Goal: Task Accomplishment & Management: Manage account settings

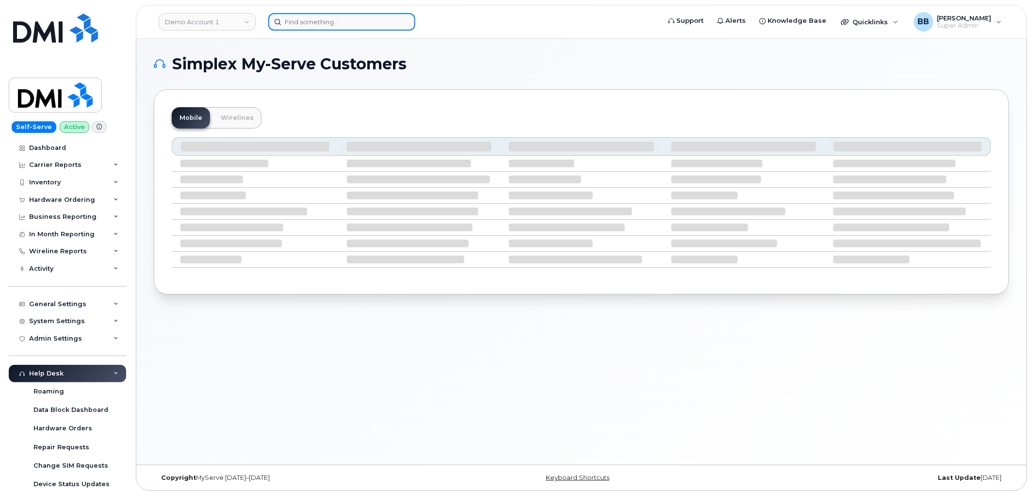
click at [298, 18] on input at bounding box center [341, 21] width 147 height 17
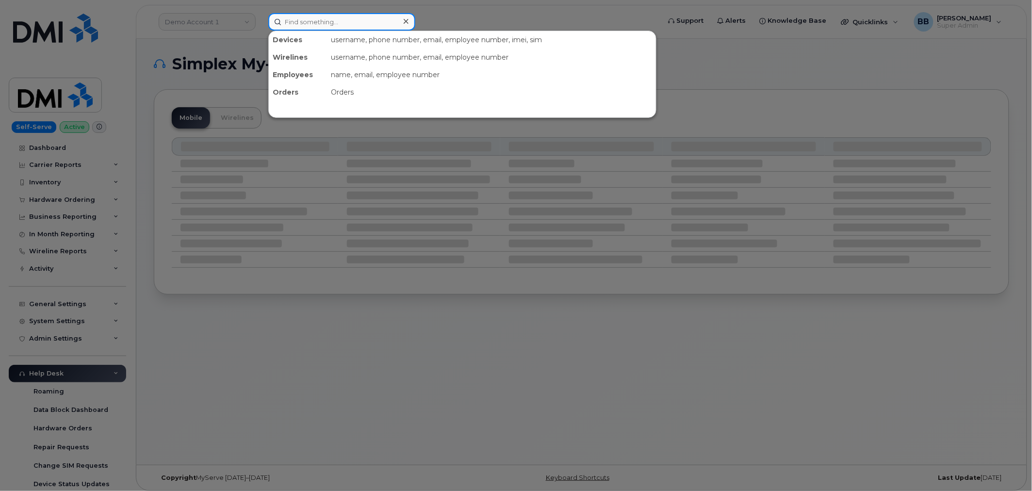
paste input "299687"
type input "299687"
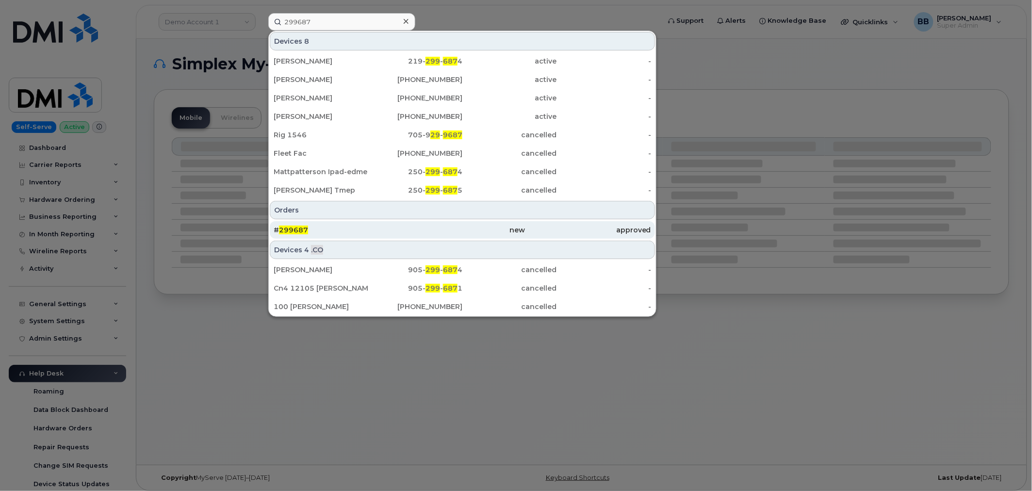
click at [295, 224] on div "# 299687" at bounding box center [337, 229] width 126 height 17
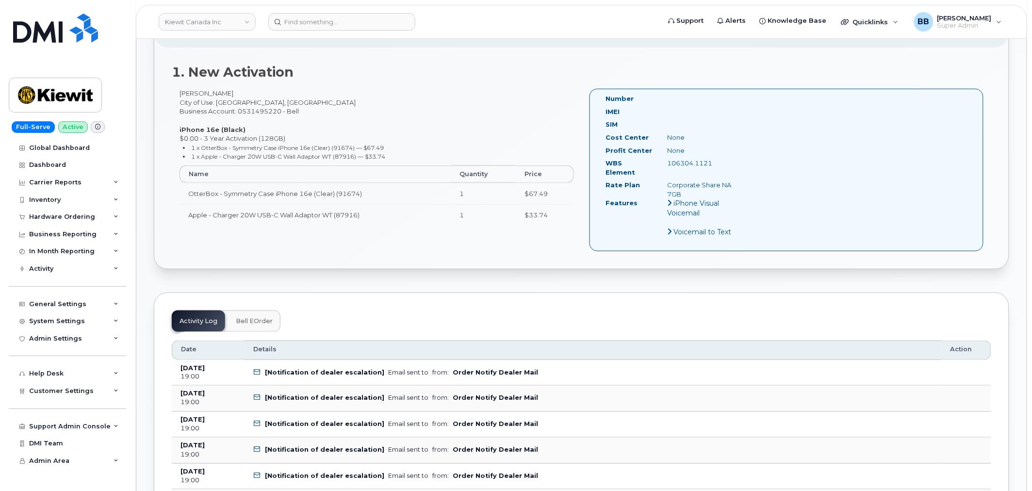
scroll to position [269, 0]
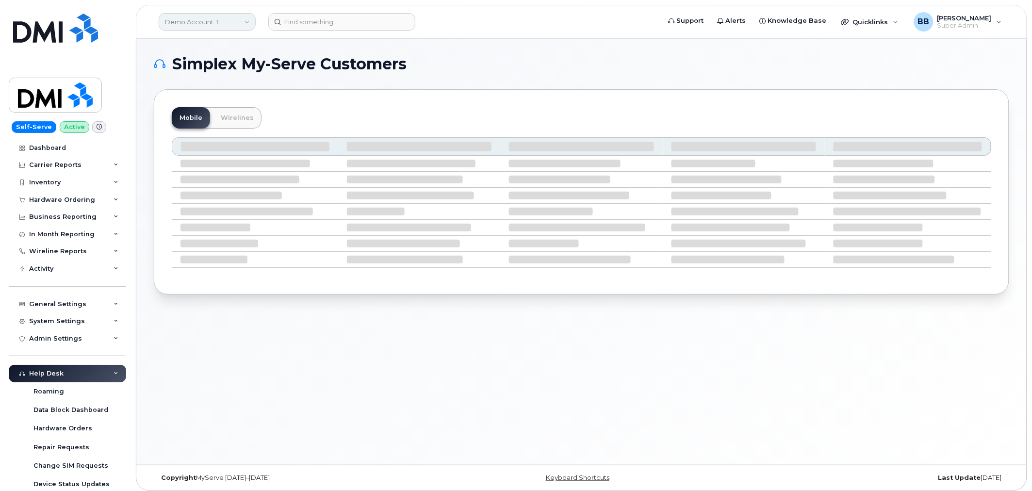
click at [225, 23] on link "Demo Account 1" at bounding box center [207, 21] width 97 height 17
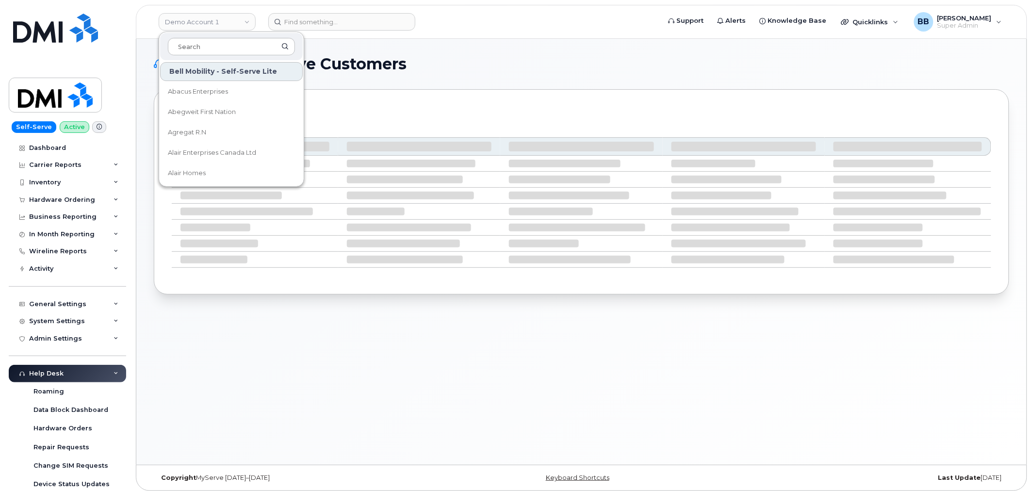
drag, startPoint x: 210, startPoint y: 48, endPoint x: 224, endPoint y: 31, distance: 22.1
click at [219, 35] on div at bounding box center [231, 46] width 143 height 27
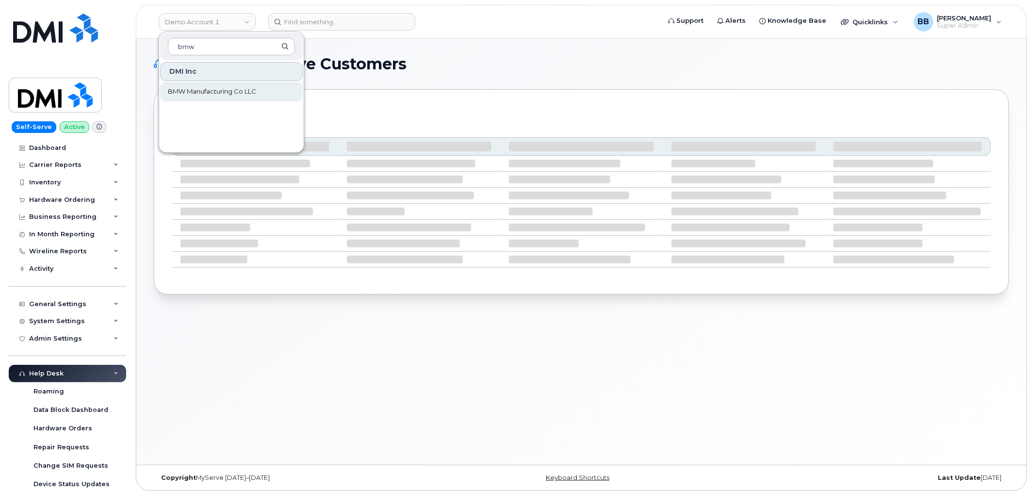
type input "bmw"
click at [228, 95] on span "BMW Manufacturing Co LLC" at bounding box center [212, 92] width 88 height 10
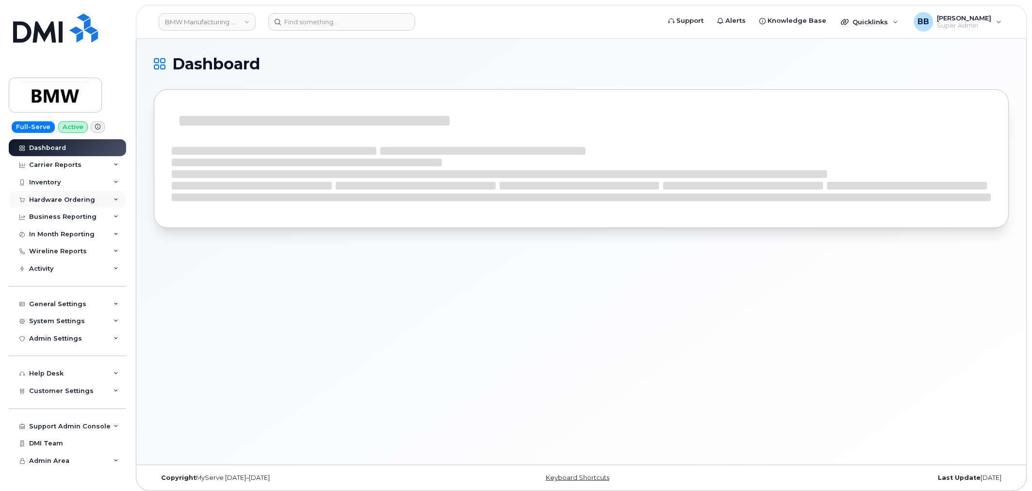
click at [44, 201] on div "Hardware Ordering" at bounding box center [62, 200] width 66 height 8
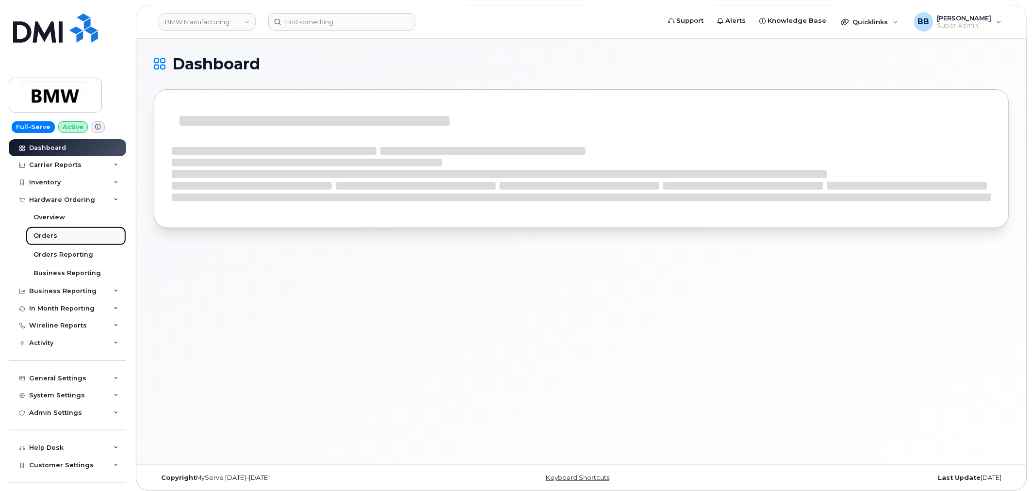
click at [49, 238] on div "Orders" at bounding box center [45, 235] width 24 height 9
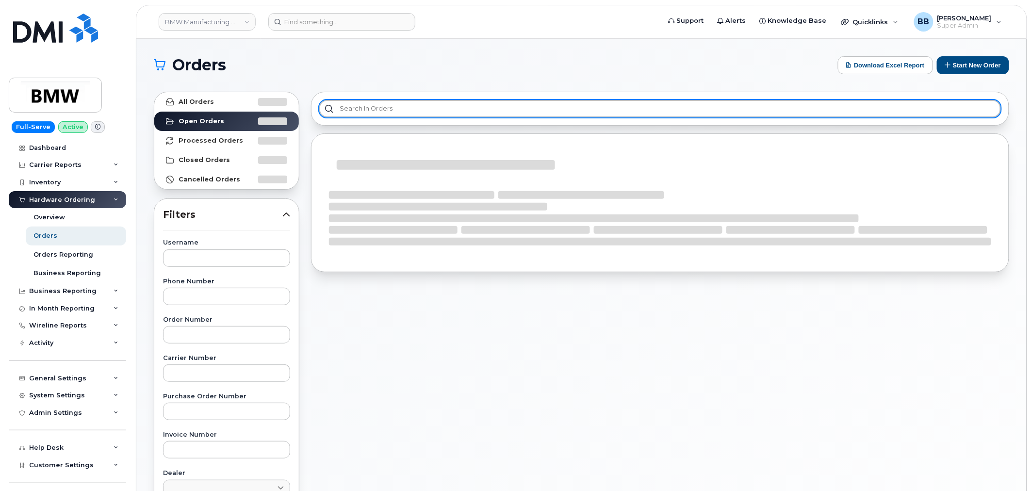
click at [446, 102] on input "text" at bounding box center [660, 108] width 682 height 17
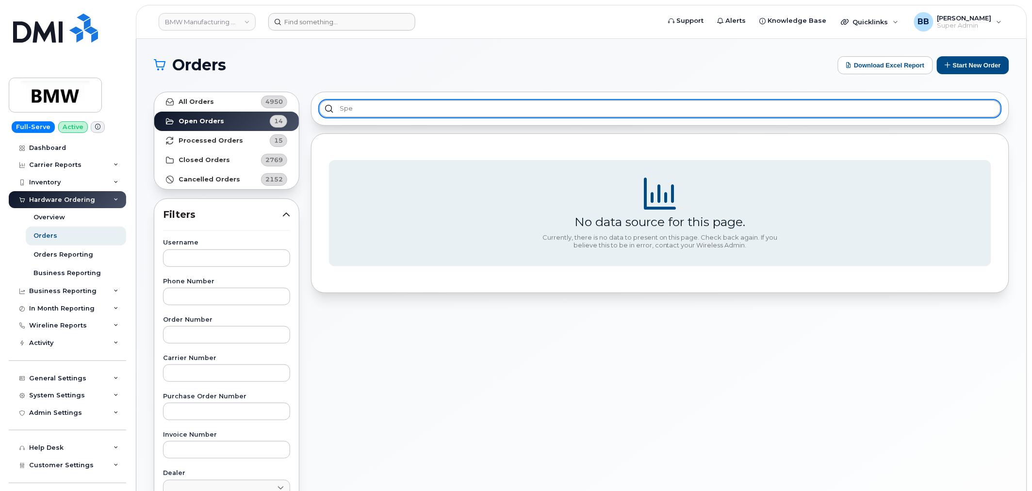
type input "spe"
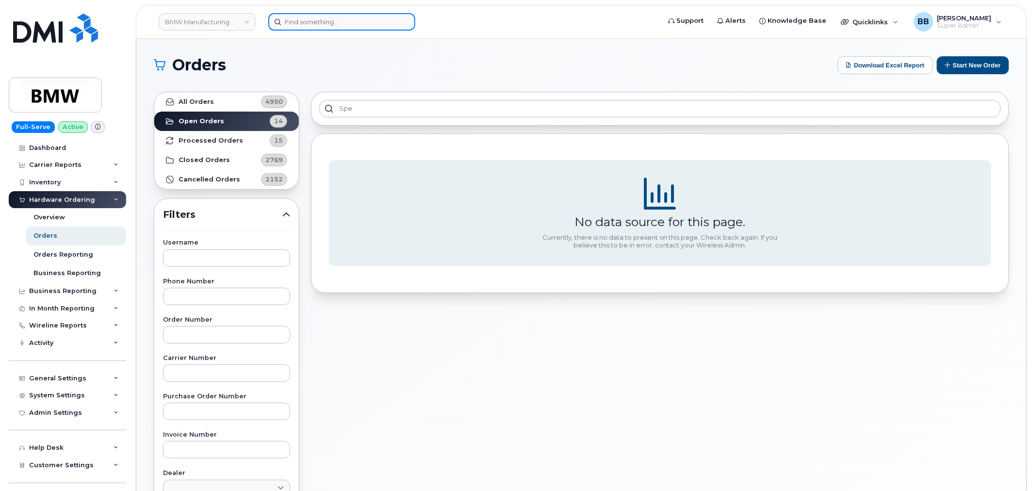
click at [371, 29] on input at bounding box center [341, 21] width 147 height 17
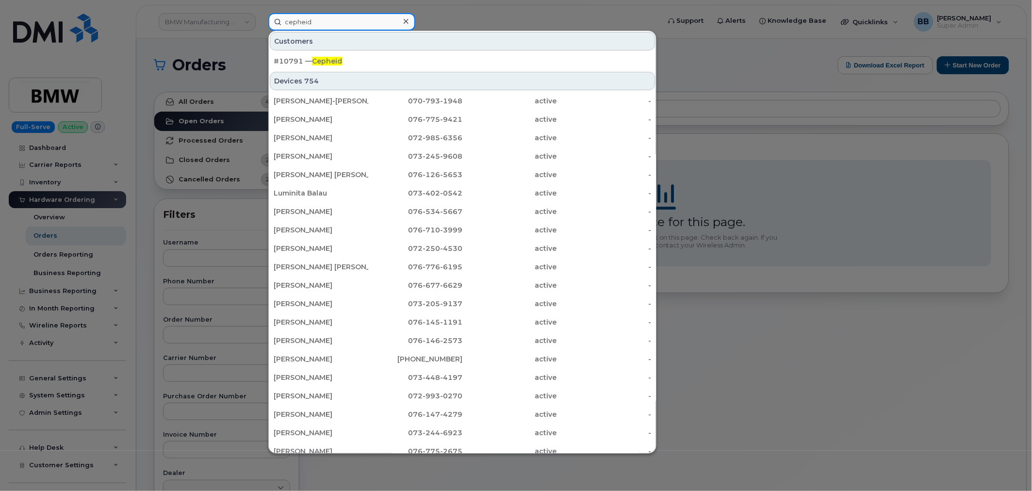
type input "cepheid"
click at [231, 23] on div at bounding box center [516, 245] width 1032 height 491
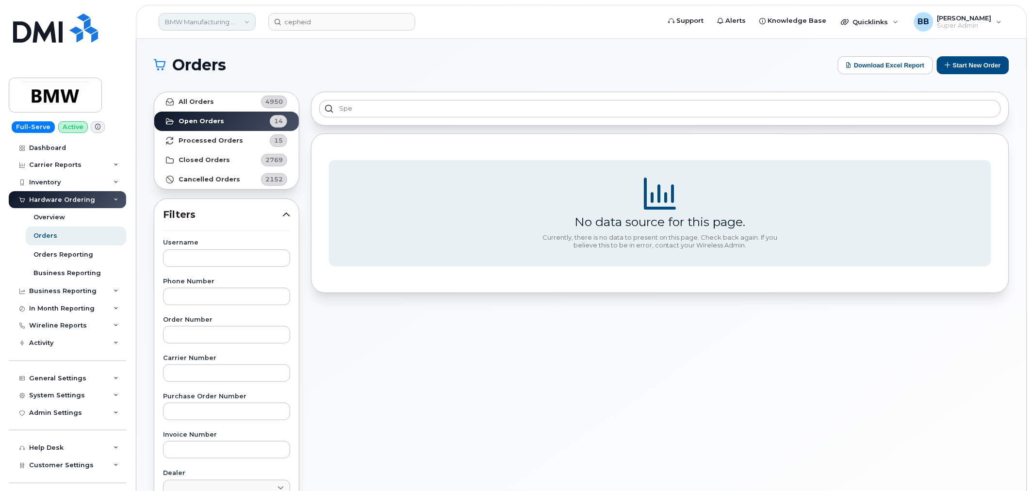
click at [232, 25] on link "BMW Manufacturing Co LLC" at bounding box center [207, 21] width 97 height 17
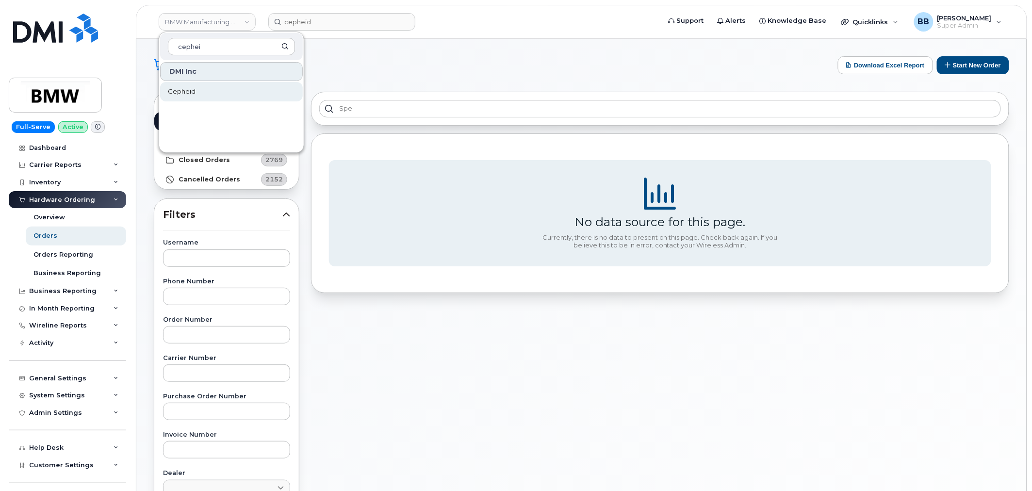
type input "cephei"
click at [202, 91] on link "Cepheid" at bounding box center [231, 91] width 143 height 19
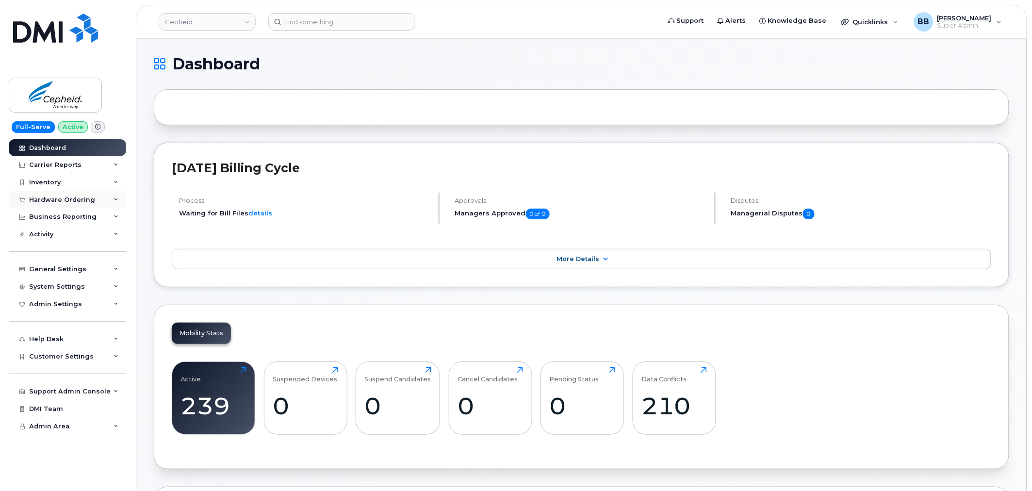
click at [84, 204] on div "Hardware Ordering" at bounding box center [67, 199] width 117 height 17
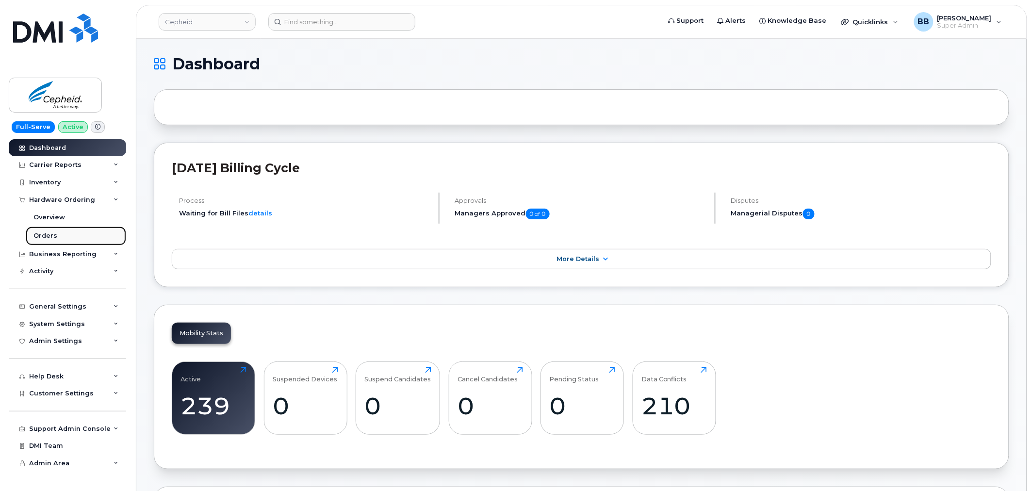
click at [57, 233] on link "Orders" at bounding box center [76, 236] width 100 height 18
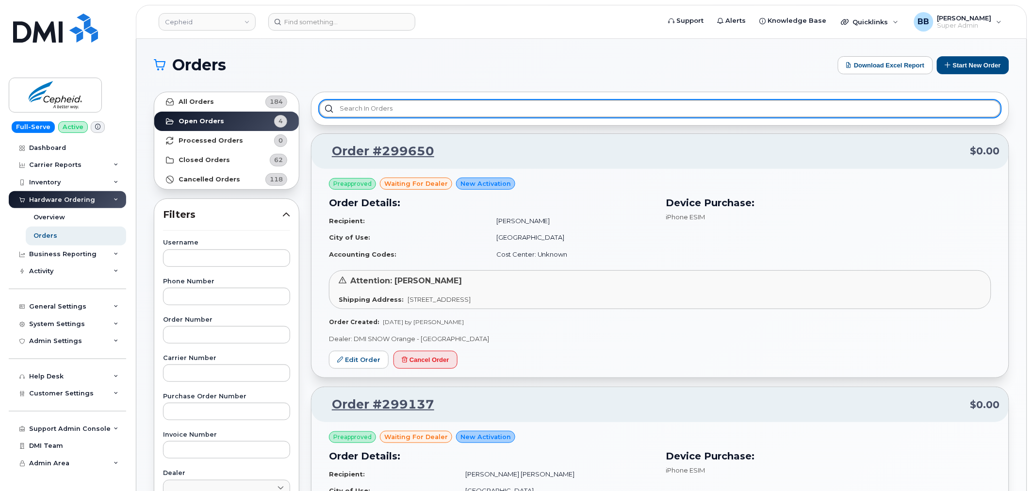
click at [381, 103] on input "text" at bounding box center [660, 108] width 682 height 17
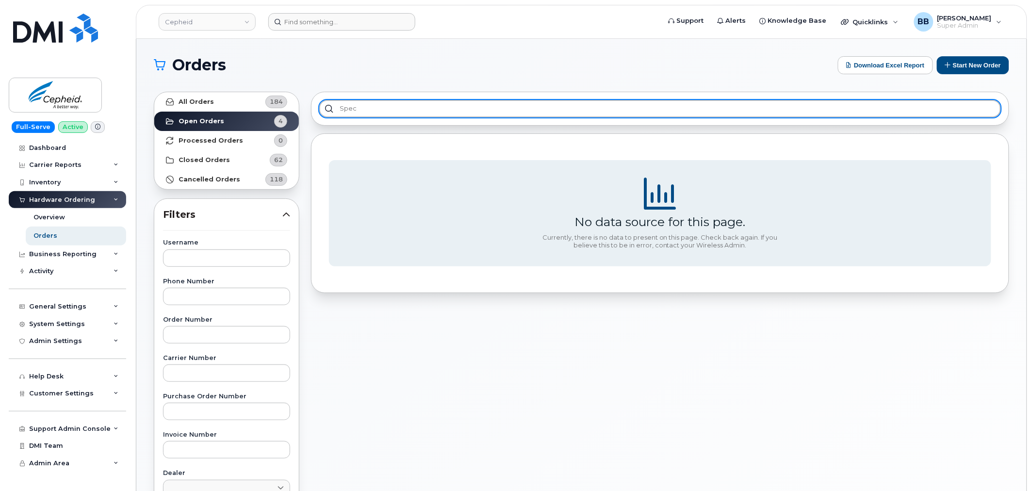
type input "spec"
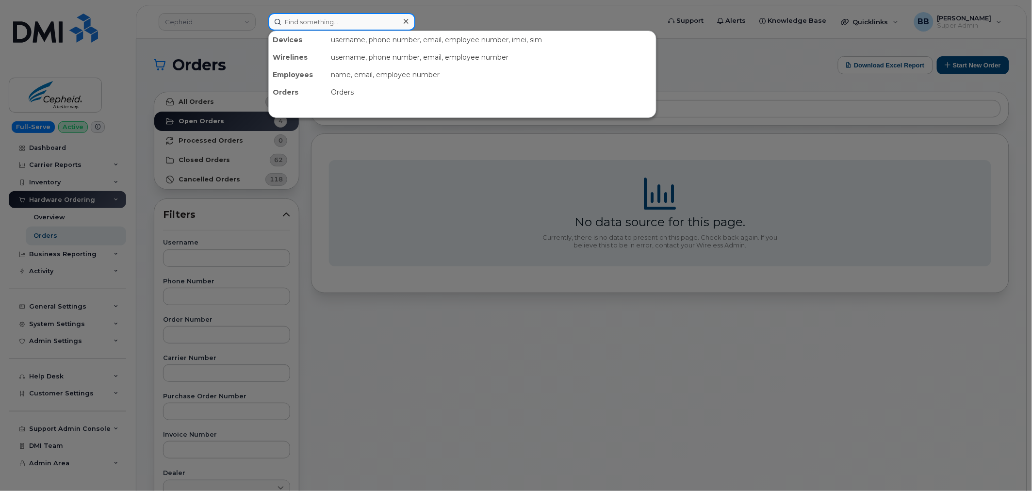
click at [346, 24] on input at bounding box center [341, 21] width 147 height 17
click at [238, 20] on div at bounding box center [516, 245] width 1032 height 491
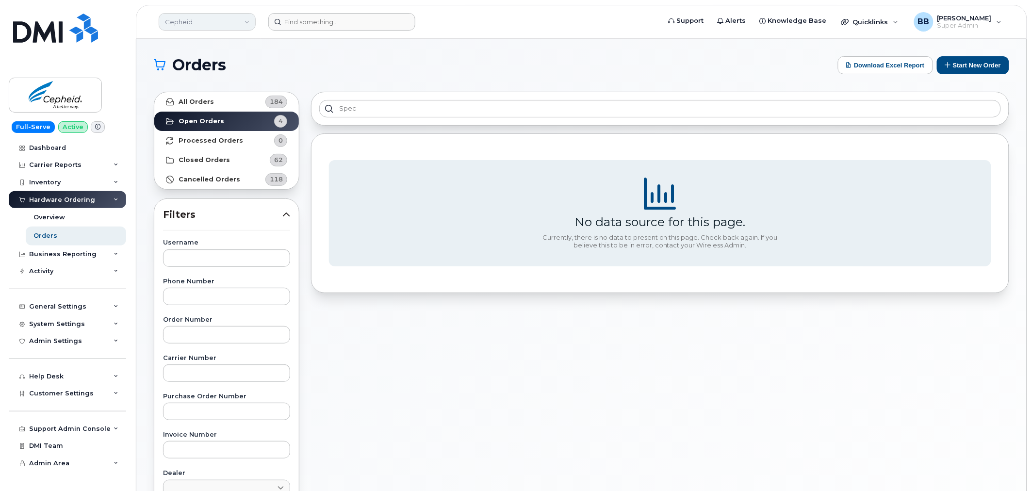
click at [240, 24] on link "Cepheid" at bounding box center [207, 21] width 97 height 17
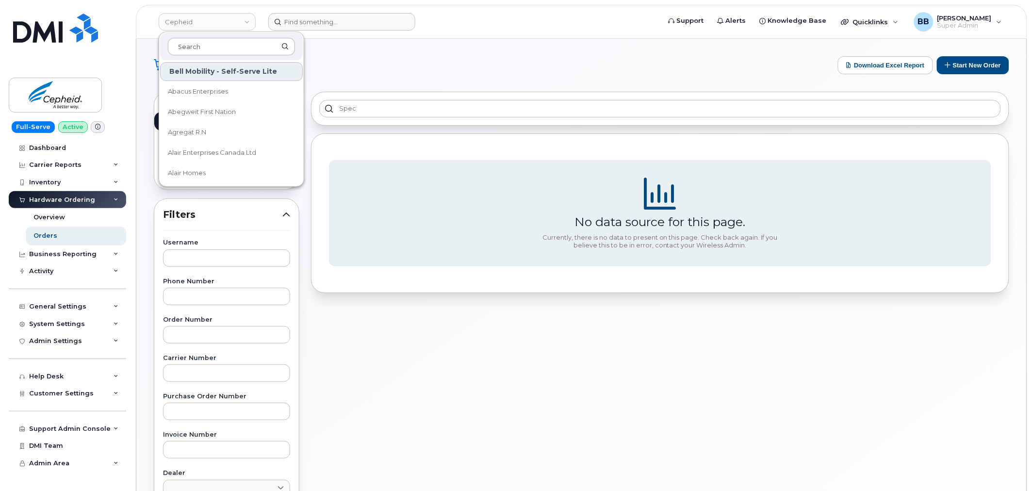
click at [220, 52] on input at bounding box center [231, 46] width 127 height 17
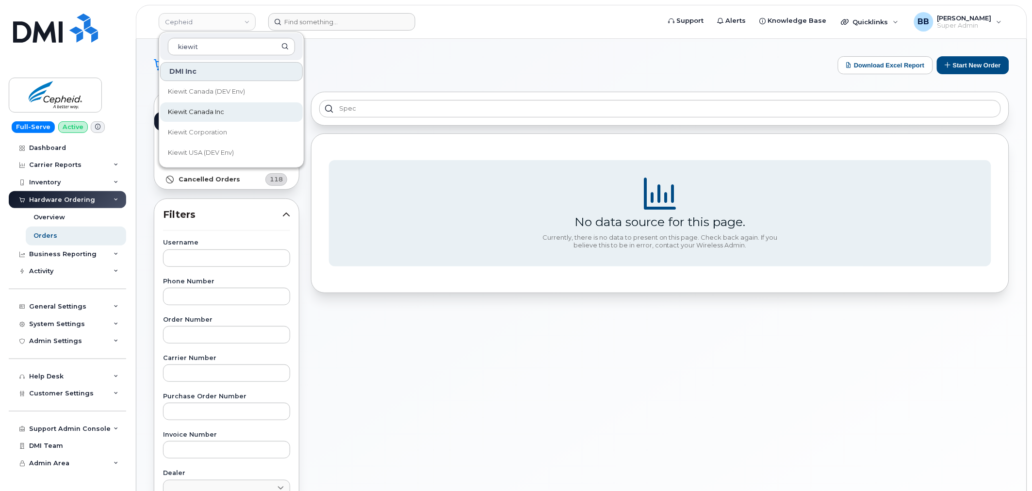
type input "kiewit"
click at [197, 106] on link "Kiewit Canada Inc" at bounding box center [231, 111] width 143 height 19
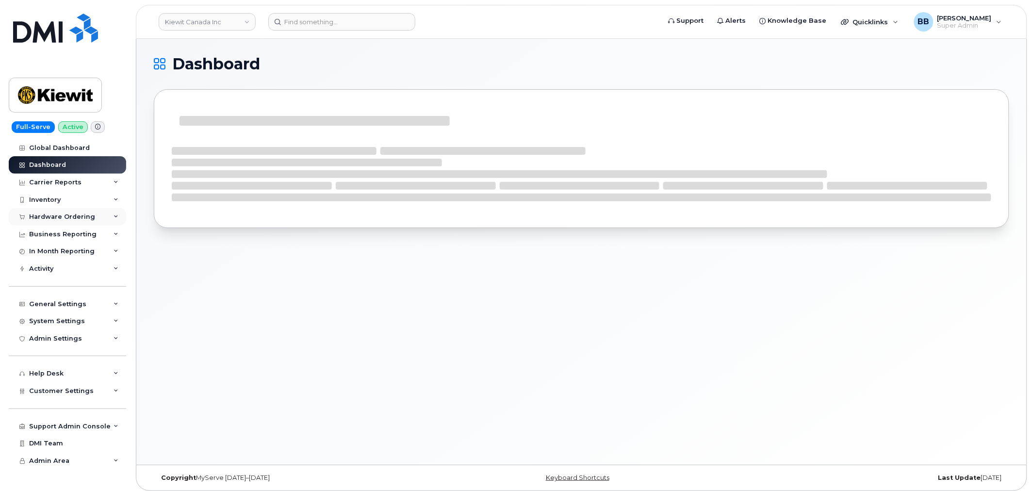
click at [55, 217] on div "Hardware Ordering" at bounding box center [62, 217] width 66 height 8
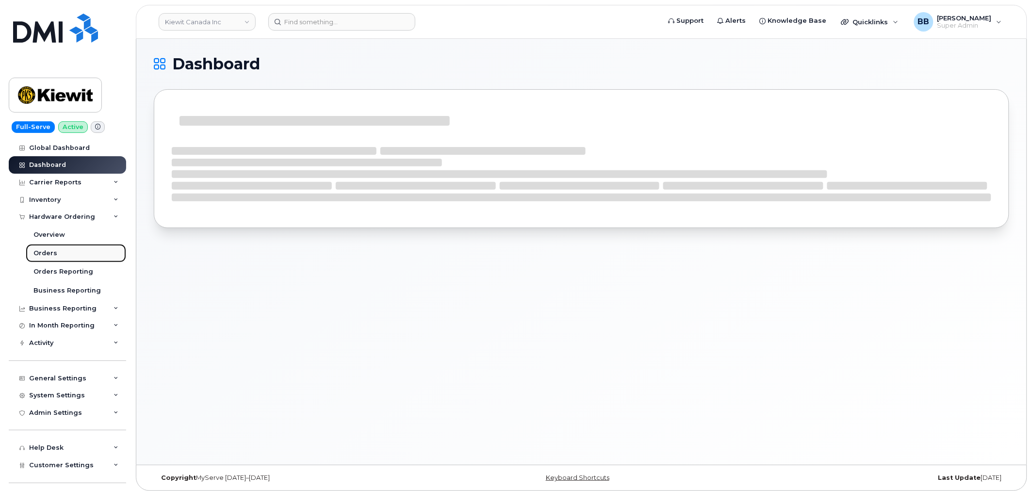
click at [47, 253] on div "Orders" at bounding box center [45, 253] width 24 height 9
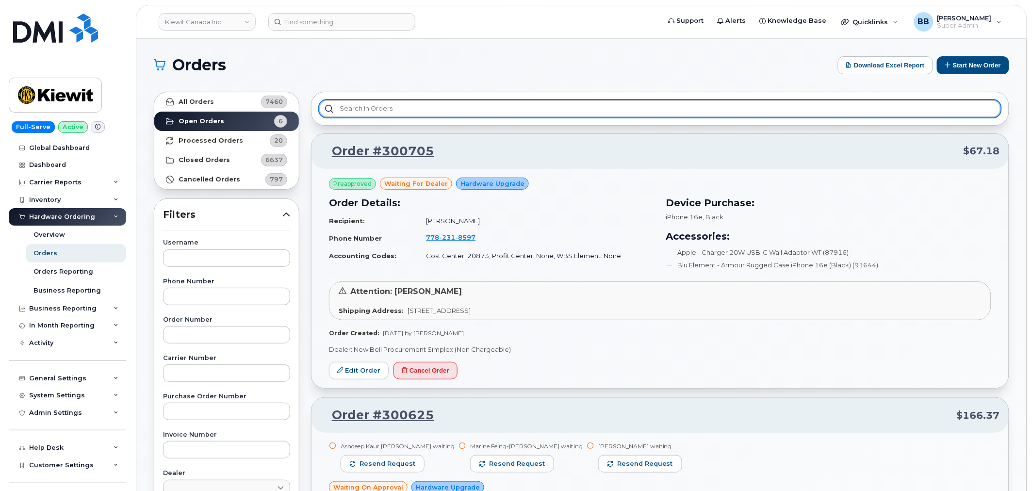
click at [360, 109] on input "text" at bounding box center [660, 108] width 682 height 17
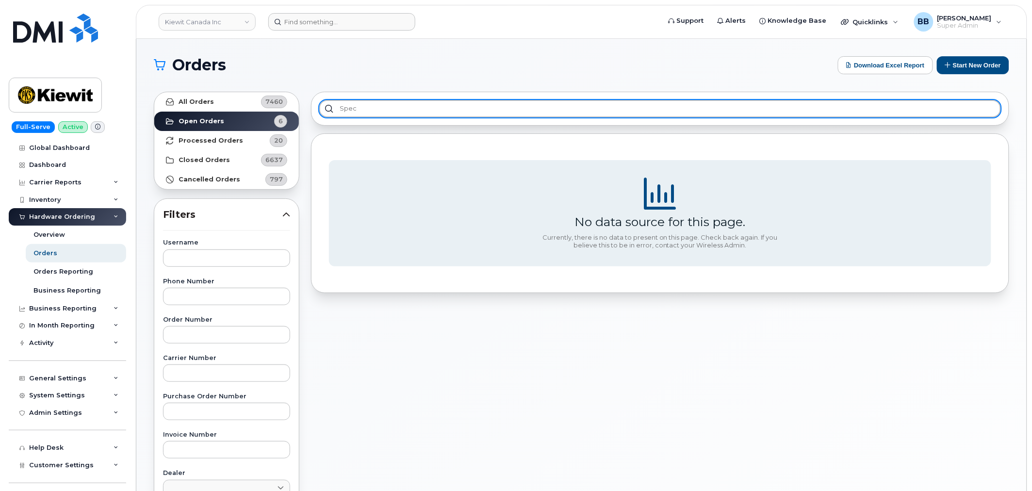
type input "spec"
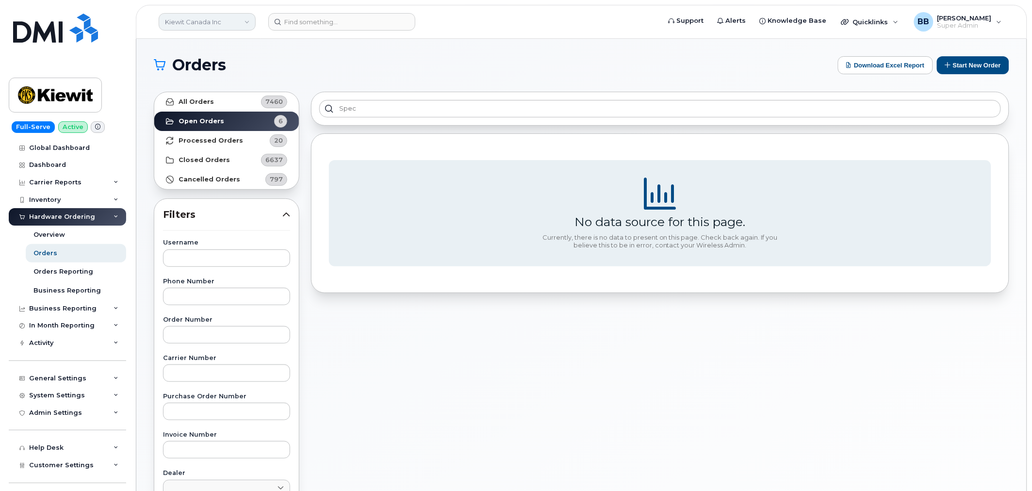
drag, startPoint x: 262, startPoint y: 26, endPoint x: 243, endPoint y: 27, distance: 18.9
click at [255, 28] on header "Kiewit Canada Inc Support Alerts Knowledge Base Quicklinks Suspend / Cancel Dev…" at bounding box center [581, 22] width 891 height 34
click at [244, 24] on link "Kiewit Canada Inc" at bounding box center [207, 21] width 97 height 17
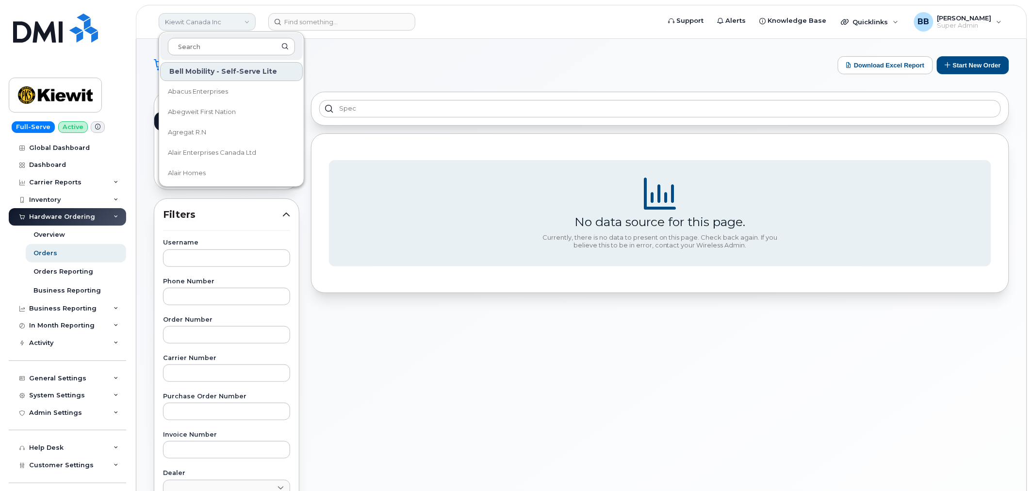
click at [244, 25] on link "Kiewit Canada Inc" at bounding box center [207, 21] width 97 height 17
click at [219, 47] on input at bounding box center [231, 46] width 127 height 17
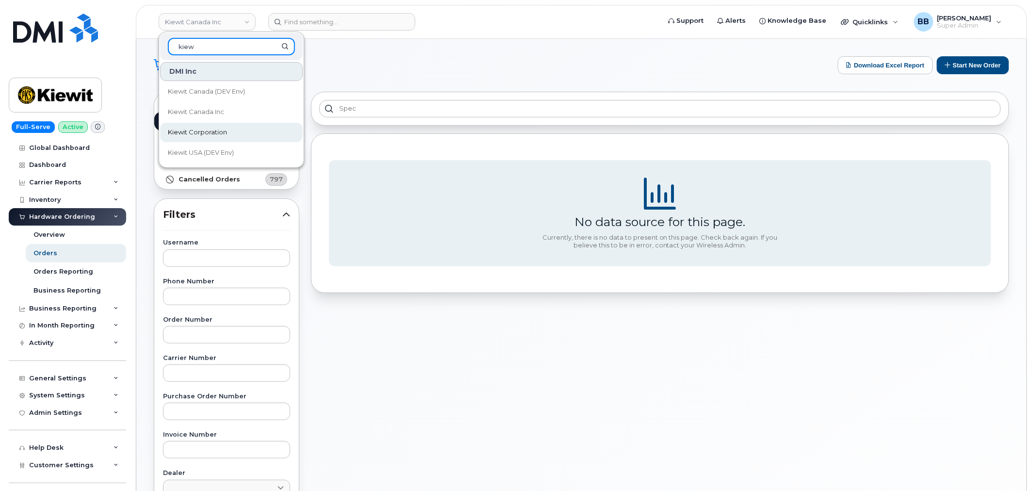
type input "kiew"
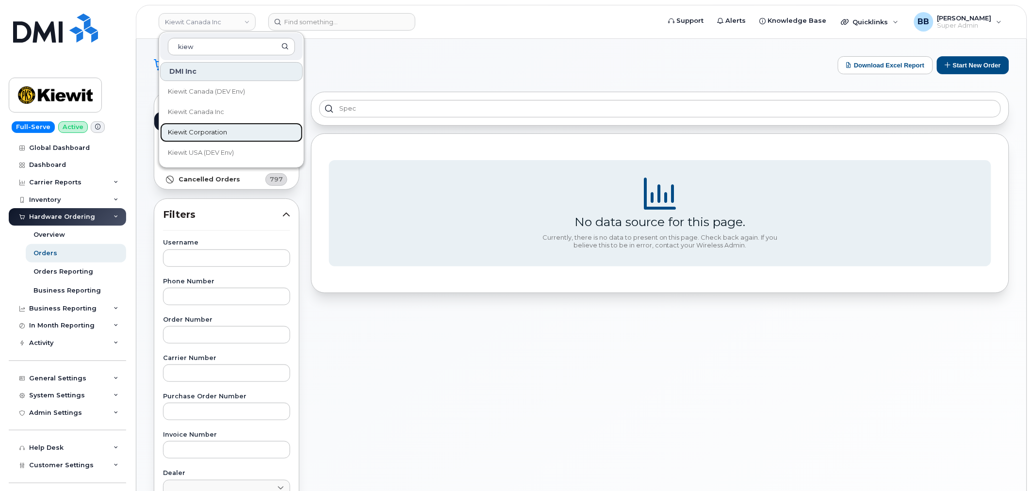
click at [208, 129] on span "Kiewit Corporation" at bounding box center [197, 133] width 59 height 10
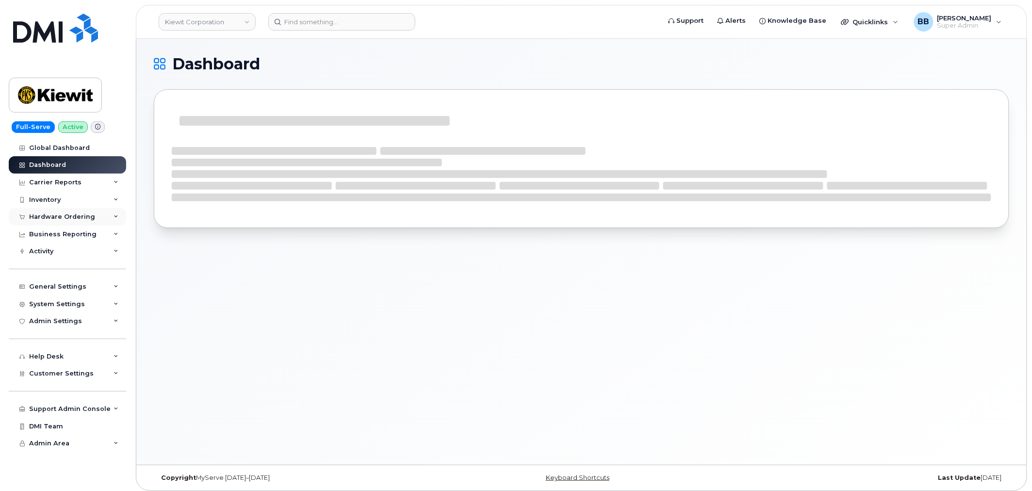
click at [51, 216] on div "Hardware Ordering" at bounding box center [62, 217] width 66 height 8
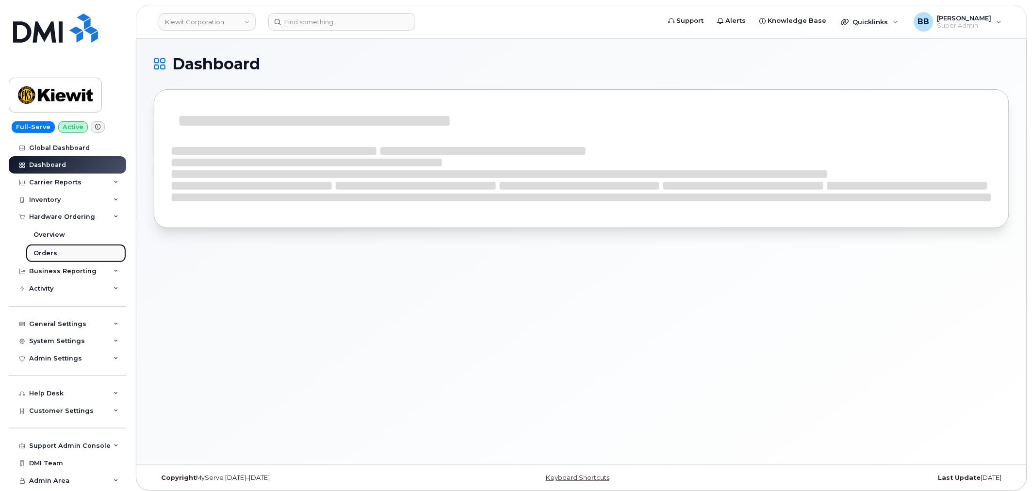
click at [54, 251] on div "Orders" at bounding box center [45, 253] width 24 height 9
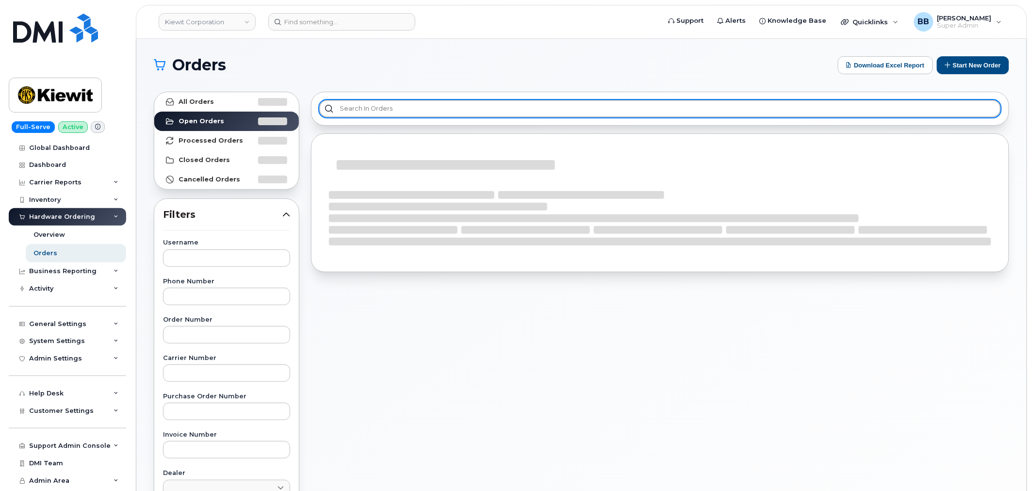
click at [375, 114] on input "text" at bounding box center [660, 108] width 682 height 17
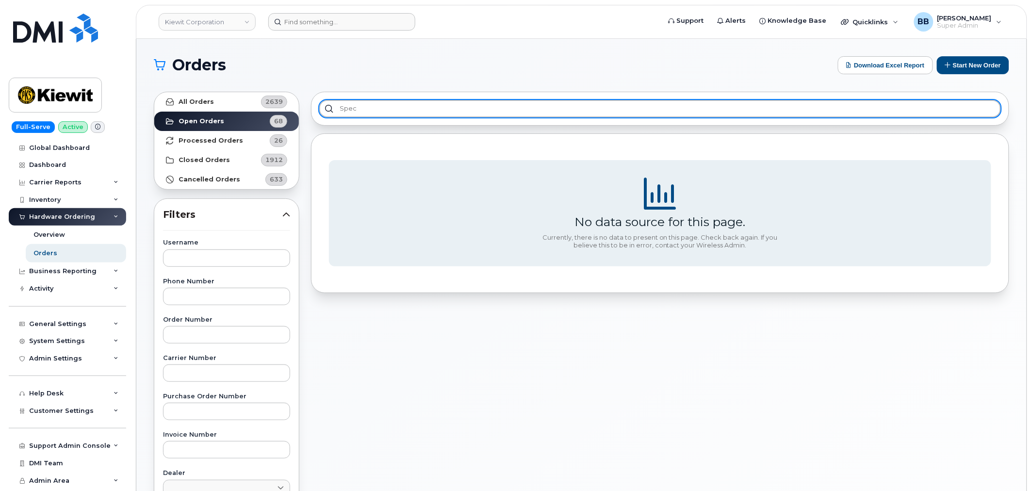
type input "spec"
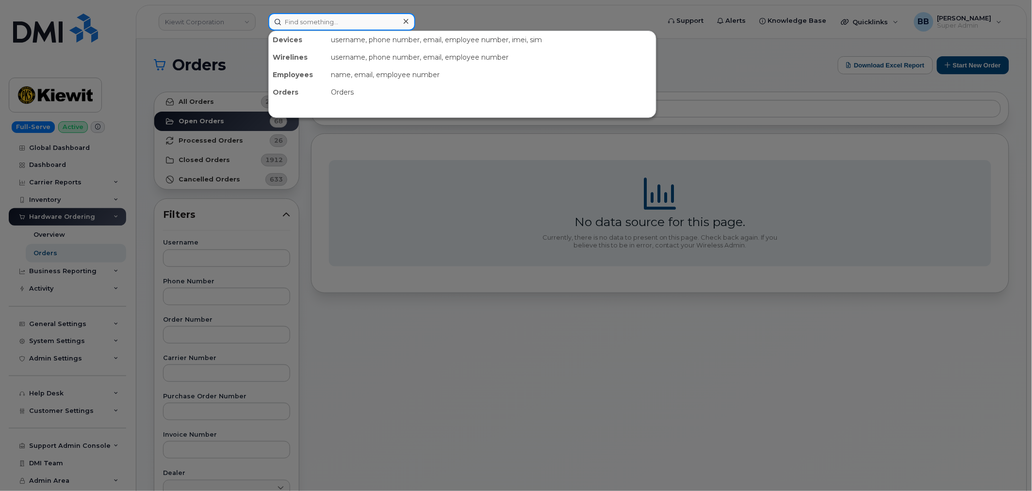
click at [287, 21] on input at bounding box center [341, 21] width 147 height 17
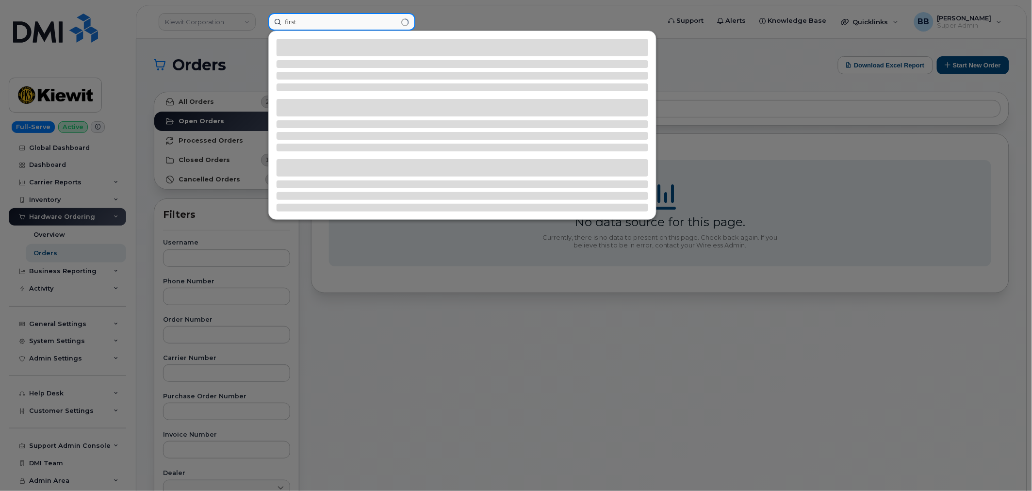
type input "first"
click at [212, 24] on div at bounding box center [516, 245] width 1032 height 491
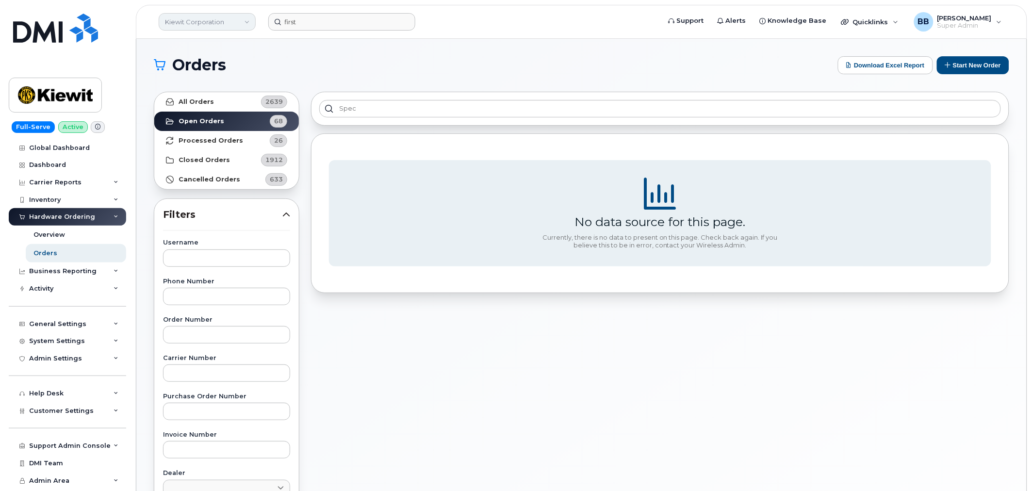
click at [217, 24] on link "Kiewit Corporation" at bounding box center [207, 21] width 97 height 17
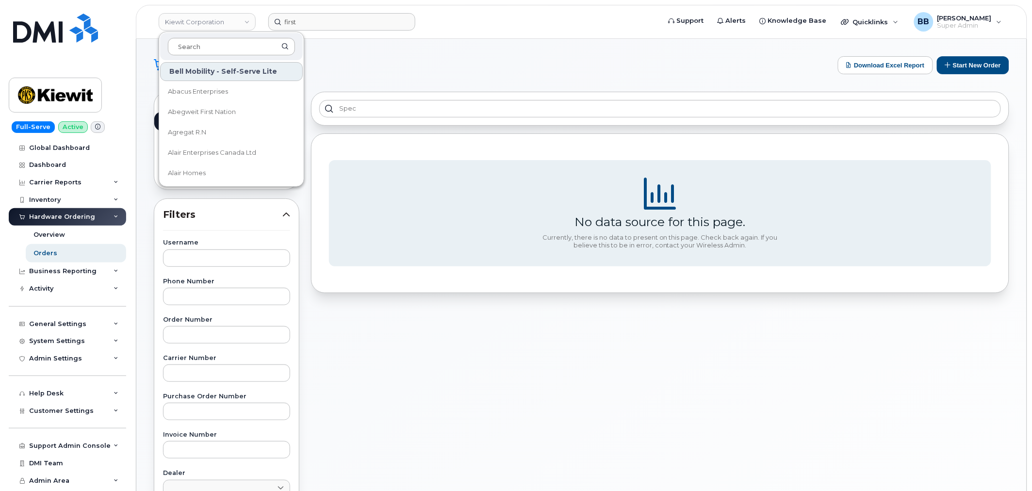
click at [217, 45] on input at bounding box center [231, 46] width 127 height 17
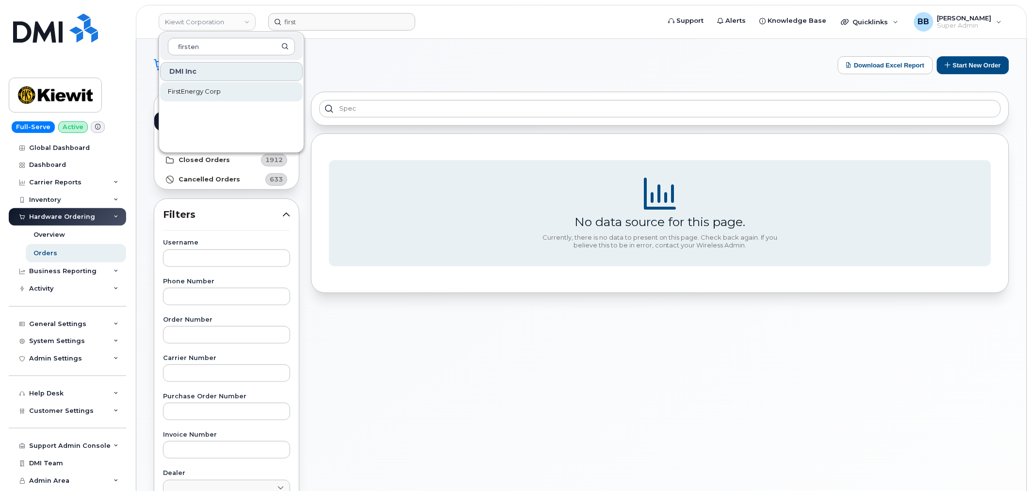
type input "firsten"
click at [234, 89] on link "FirstEnergy Corp" at bounding box center [231, 91] width 143 height 19
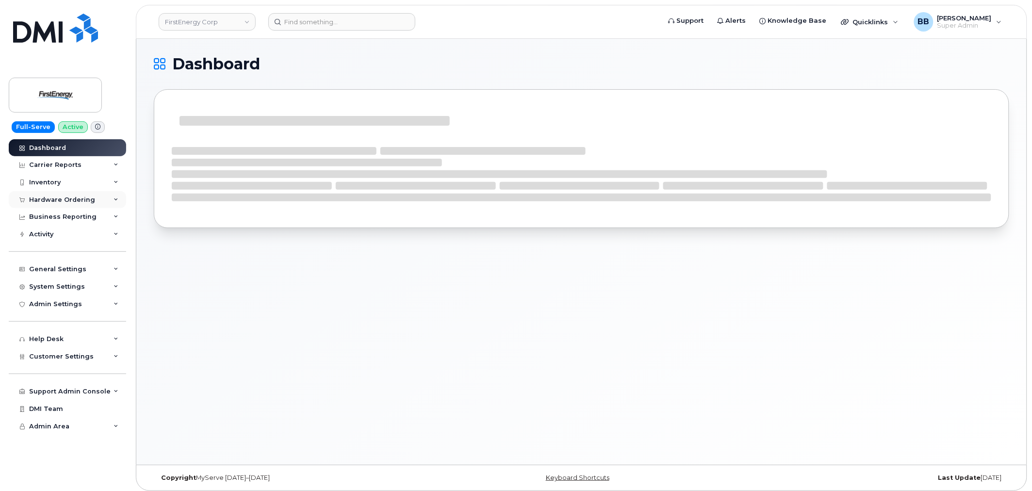
click at [46, 201] on div "Hardware Ordering" at bounding box center [62, 200] width 66 height 8
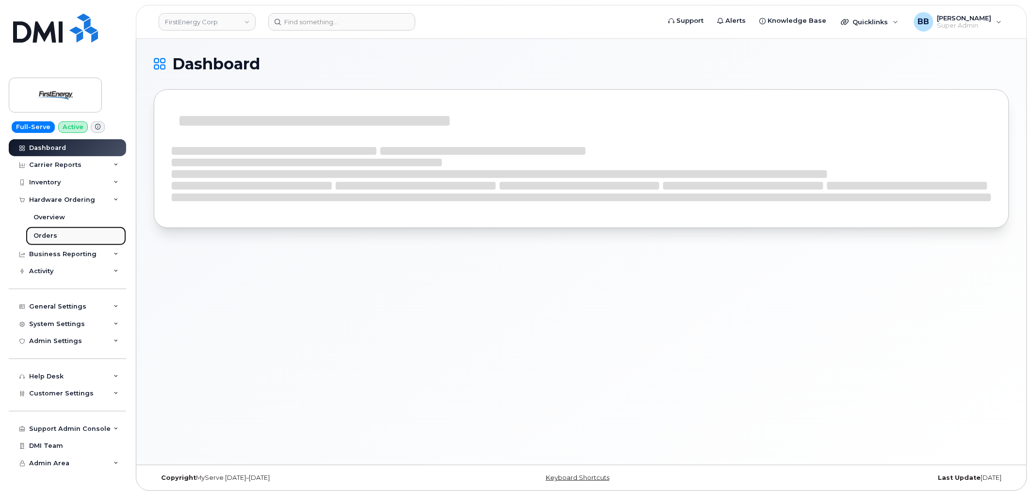
click at [48, 238] on div "Orders" at bounding box center [45, 235] width 24 height 9
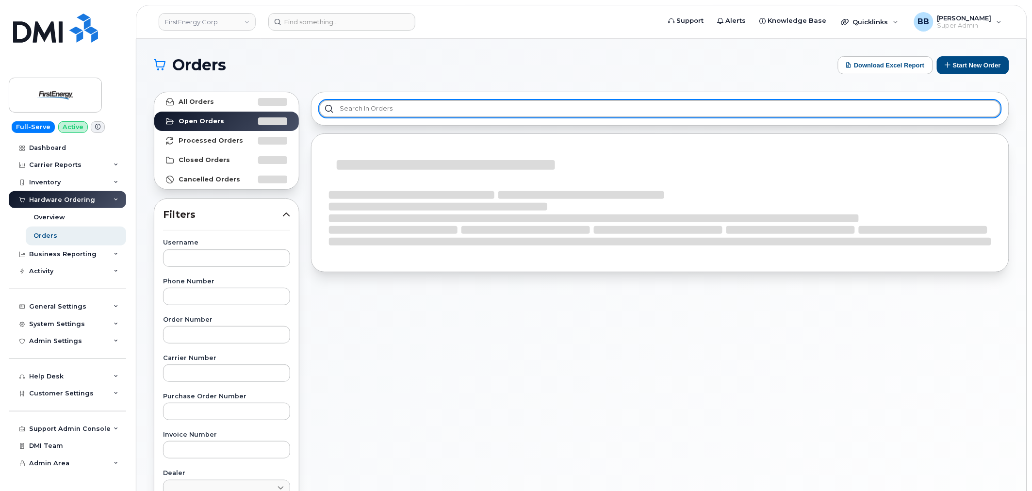
click at [376, 108] on input "text" at bounding box center [660, 108] width 682 height 17
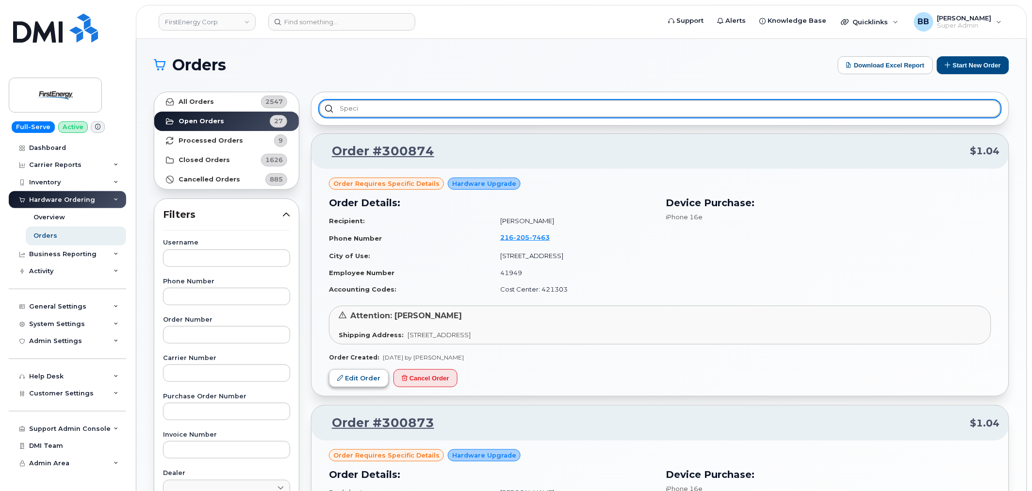
type input "speci"
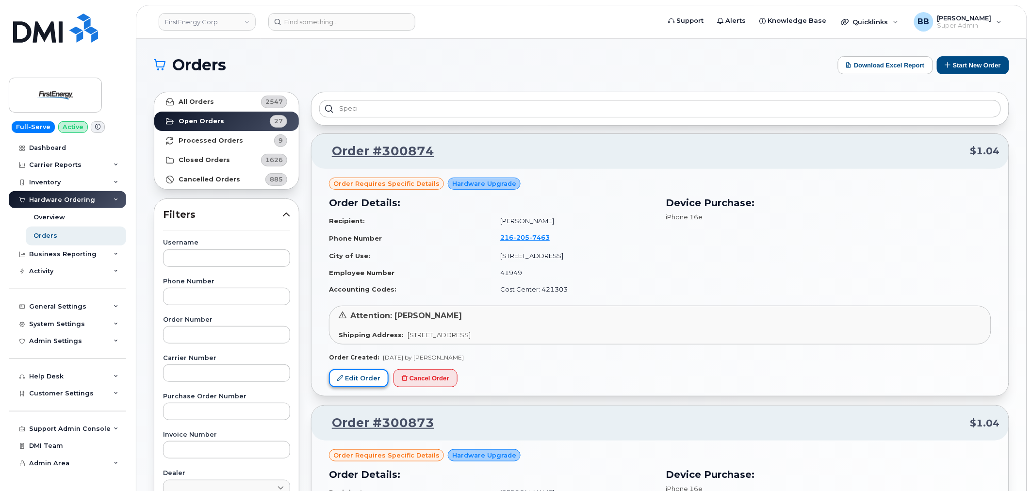
click at [366, 382] on link "Edit Order" at bounding box center [359, 378] width 60 height 18
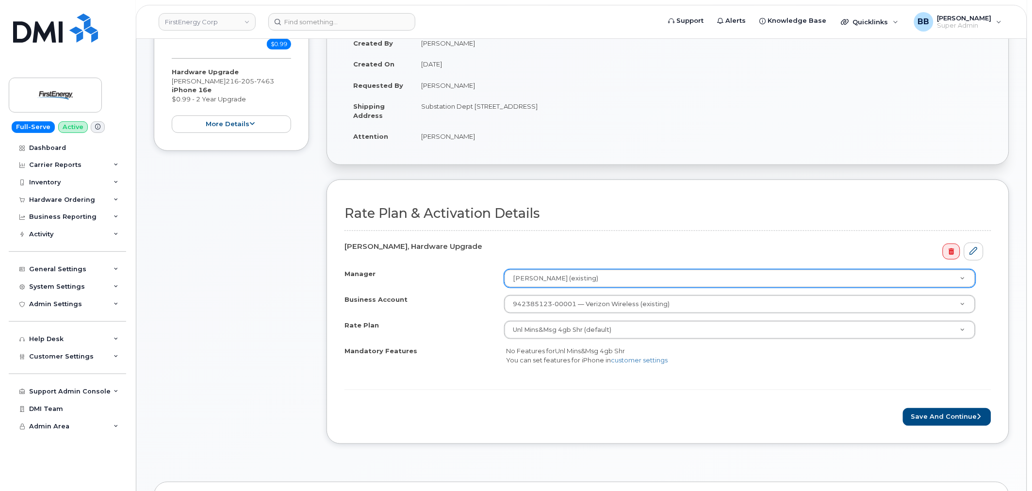
scroll to position [162, 0]
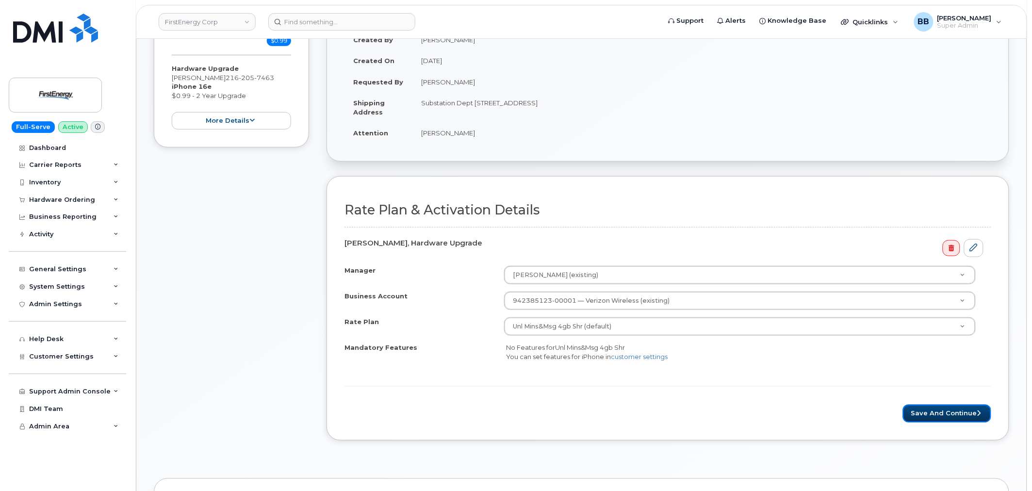
click at [928, 413] on button "Save and Continue" at bounding box center [947, 414] width 88 height 18
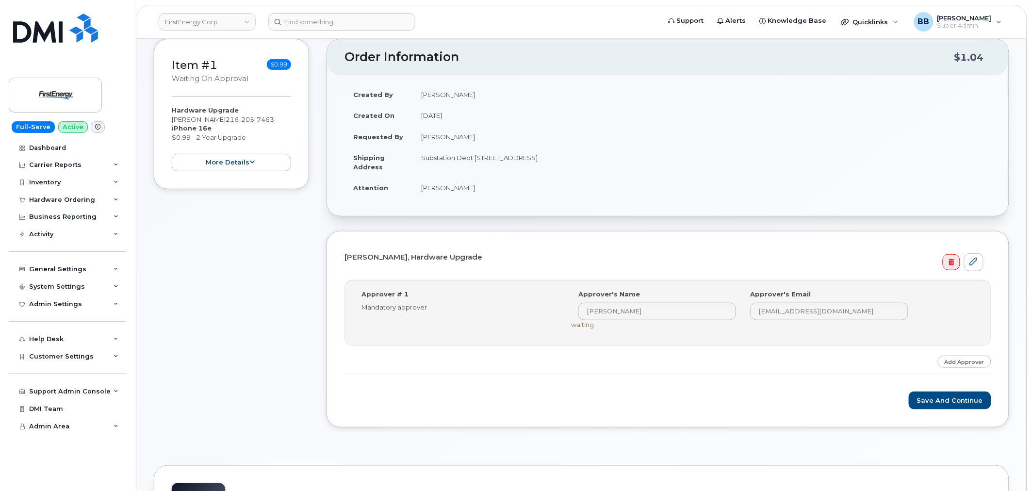
scroll to position [108, 0]
click at [937, 400] on button "Save and Continue" at bounding box center [950, 400] width 82 height 18
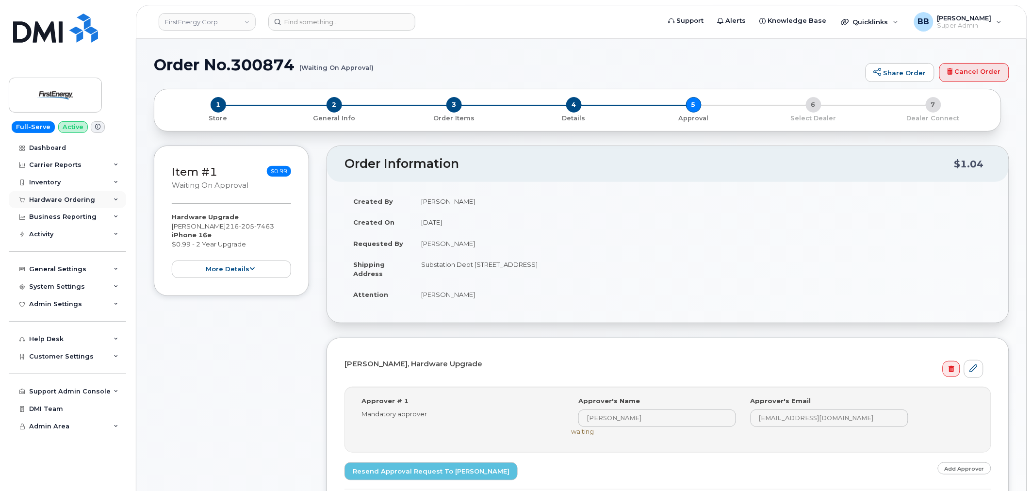
click at [55, 200] on div "Hardware Ordering" at bounding box center [62, 200] width 66 height 8
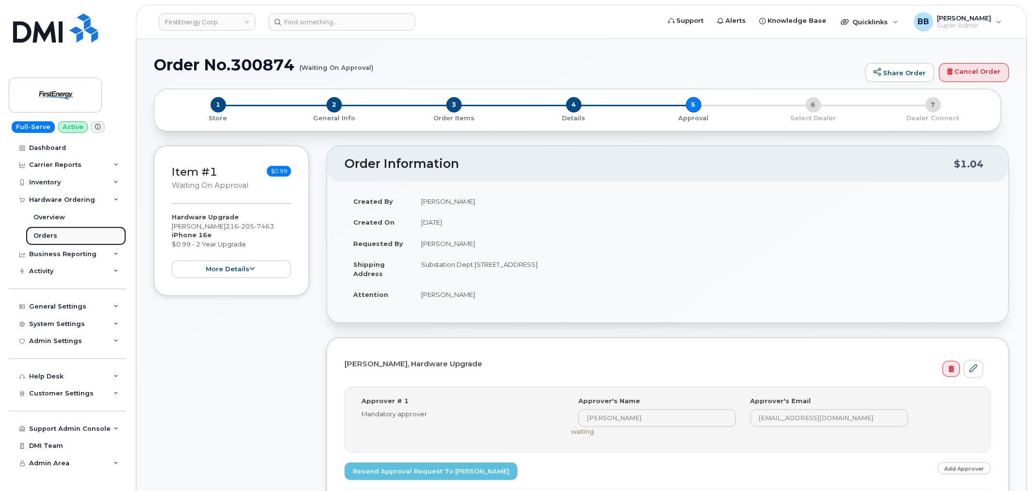
click at [59, 235] on link "Orders" at bounding box center [76, 236] width 100 height 18
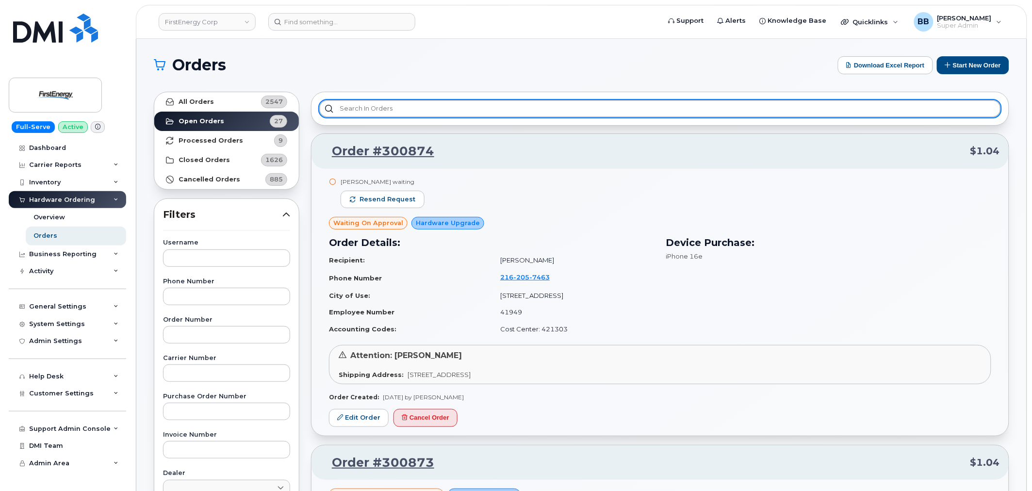
click at [406, 106] on input "text" at bounding box center [660, 108] width 682 height 17
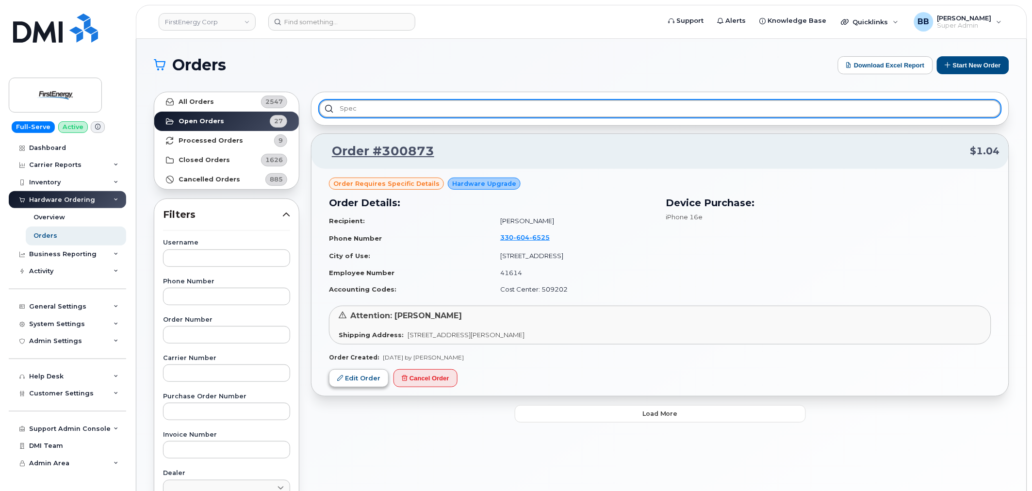
type input "spec"
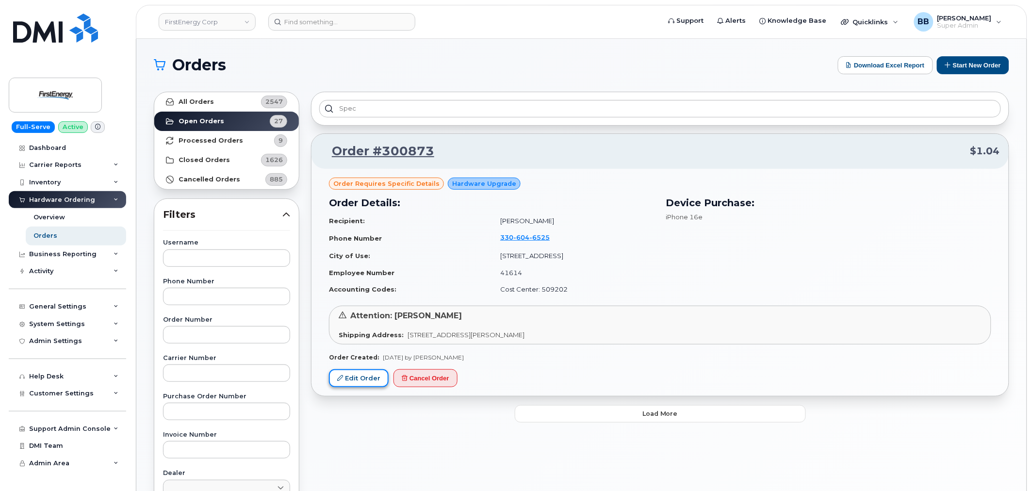
click at [358, 375] on link "Edit Order" at bounding box center [359, 378] width 60 height 18
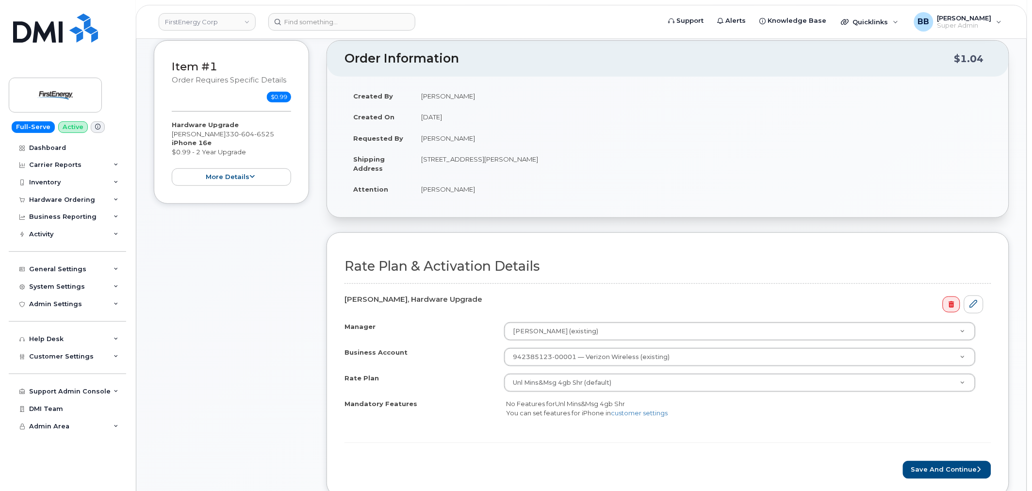
scroll to position [215, 0]
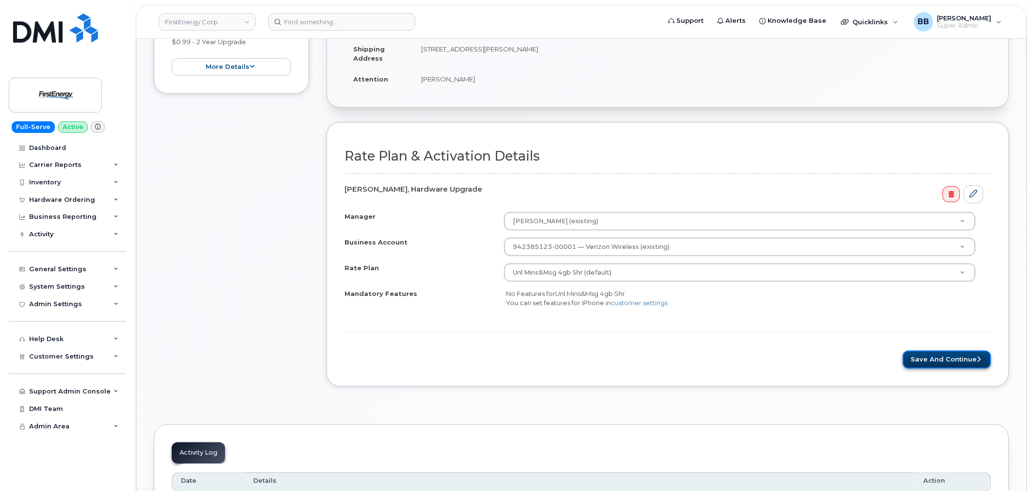
click at [907, 364] on button "Save and Continue" at bounding box center [947, 360] width 88 height 18
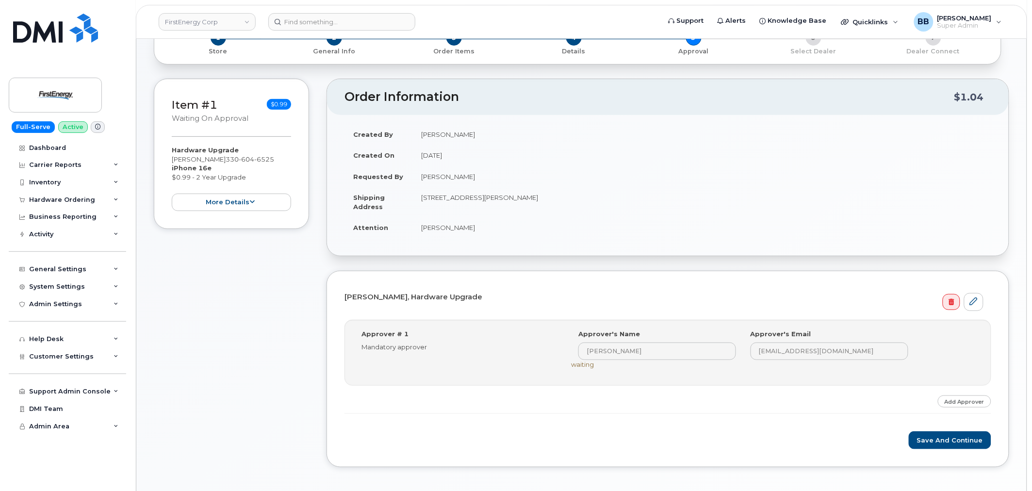
scroll to position [215, 0]
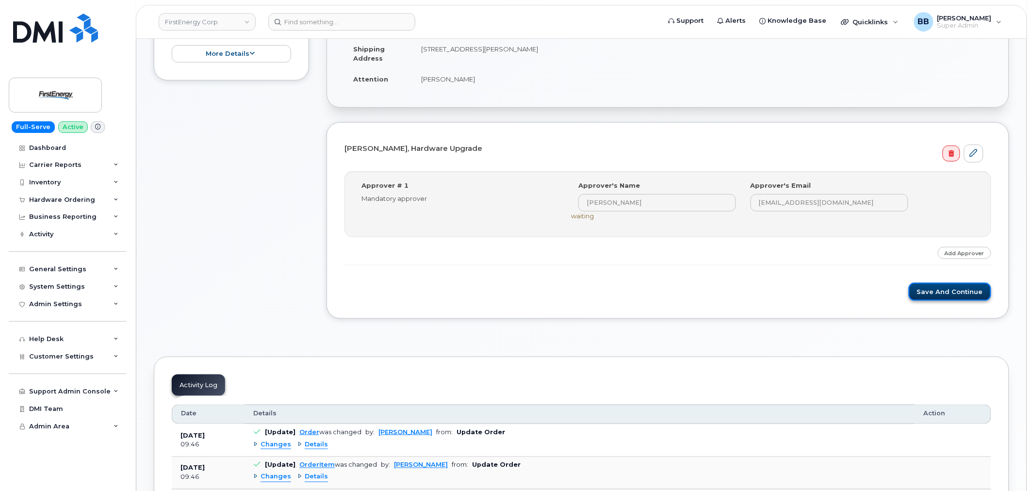
click at [935, 296] on button "Save and Continue" at bounding box center [950, 292] width 82 height 18
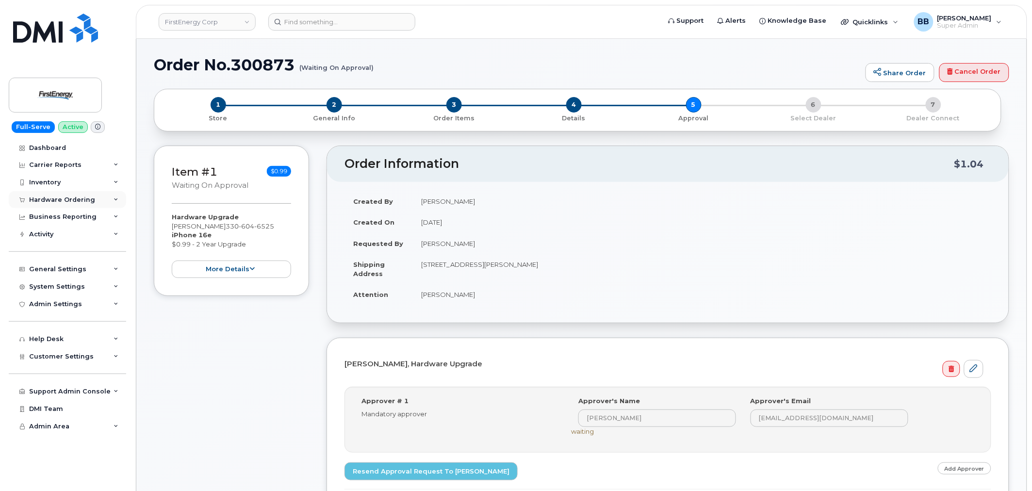
click at [52, 194] on div "Hardware Ordering" at bounding box center [67, 199] width 117 height 17
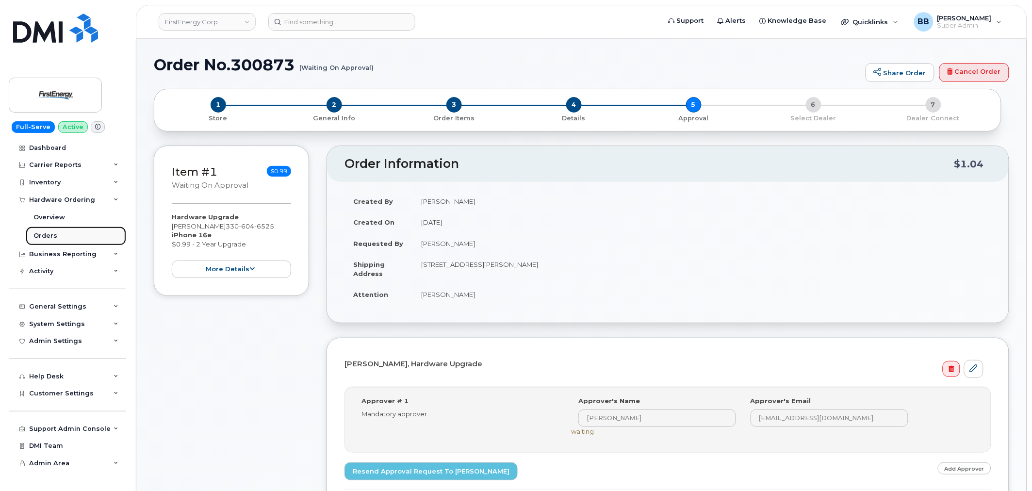
click at [49, 236] on div "Orders" at bounding box center [45, 235] width 24 height 9
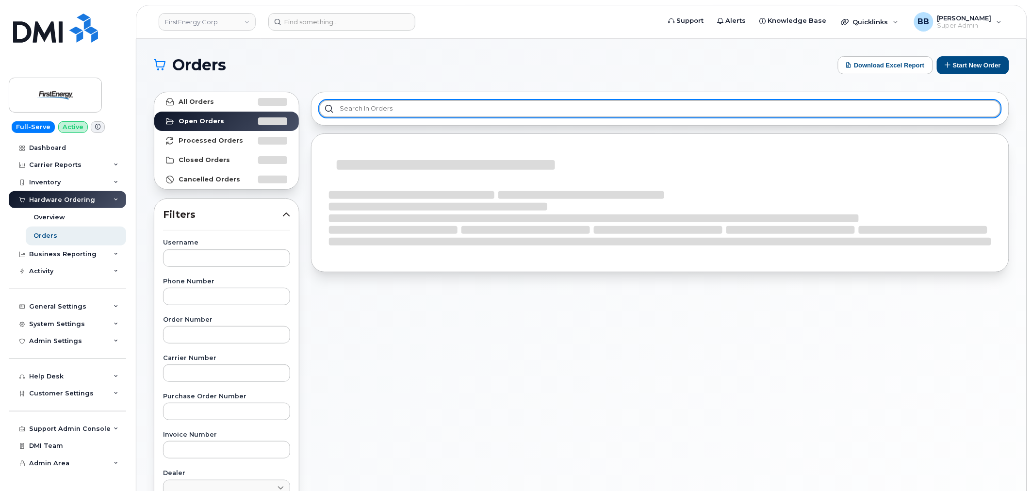
click at [393, 109] on input "text" at bounding box center [660, 108] width 682 height 17
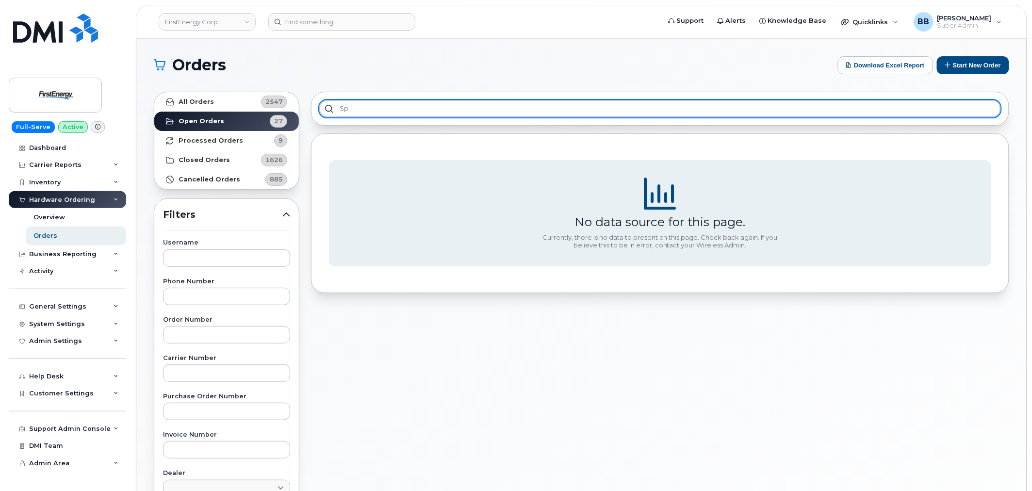
type input "s"
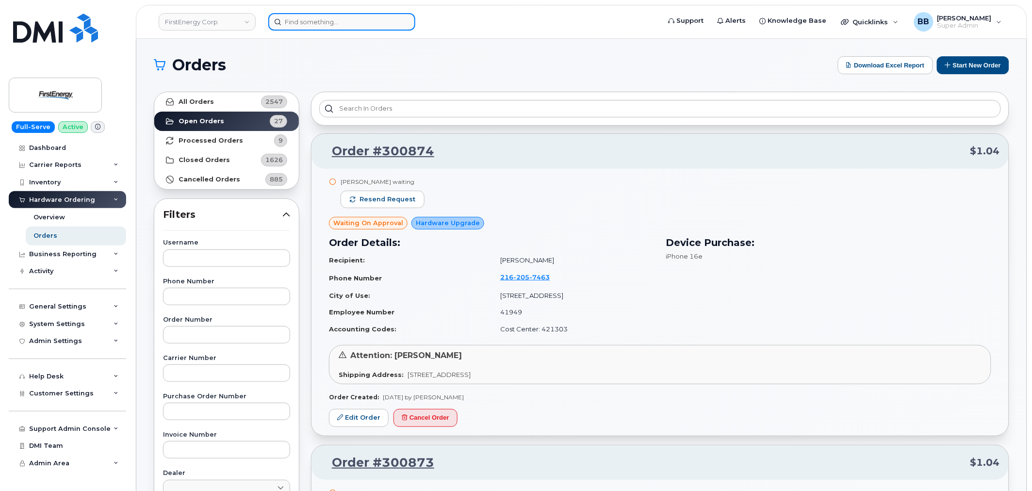
click at [318, 20] on input at bounding box center [341, 21] width 147 height 17
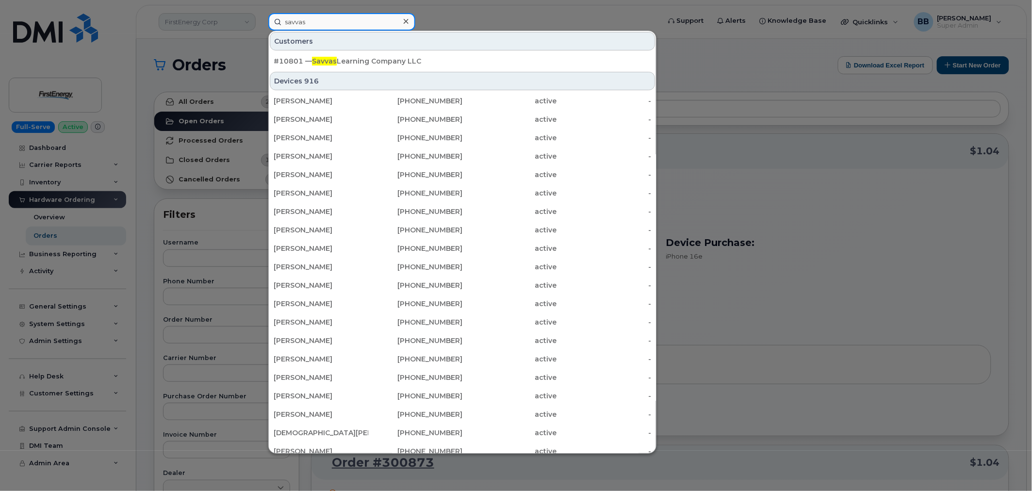
type input "savvas"
click at [234, 13] on div at bounding box center [516, 245] width 1032 height 491
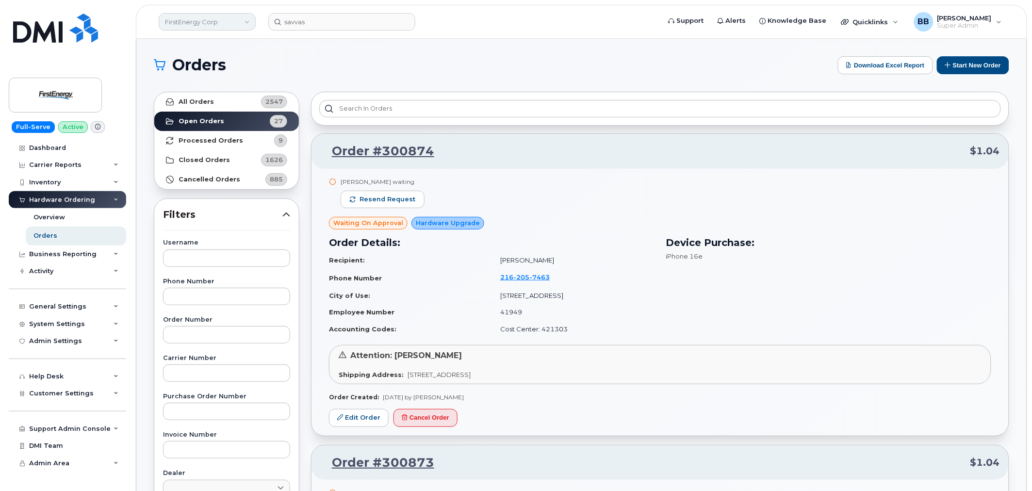
click at [235, 17] on link "FirstEnergy Corp" at bounding box center [207, 21] width 97 height 17
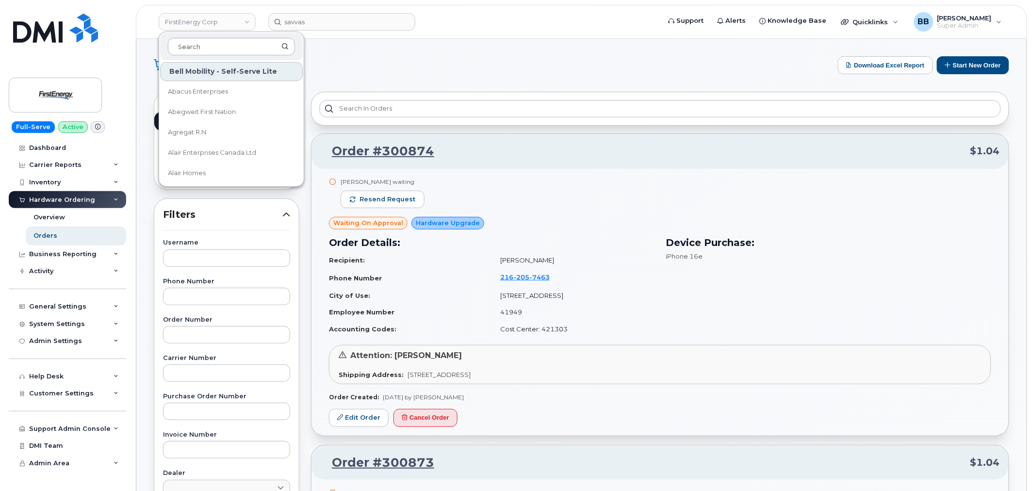
click at [205, 50] on input at bounding box center [231, 46] width 127 height 17
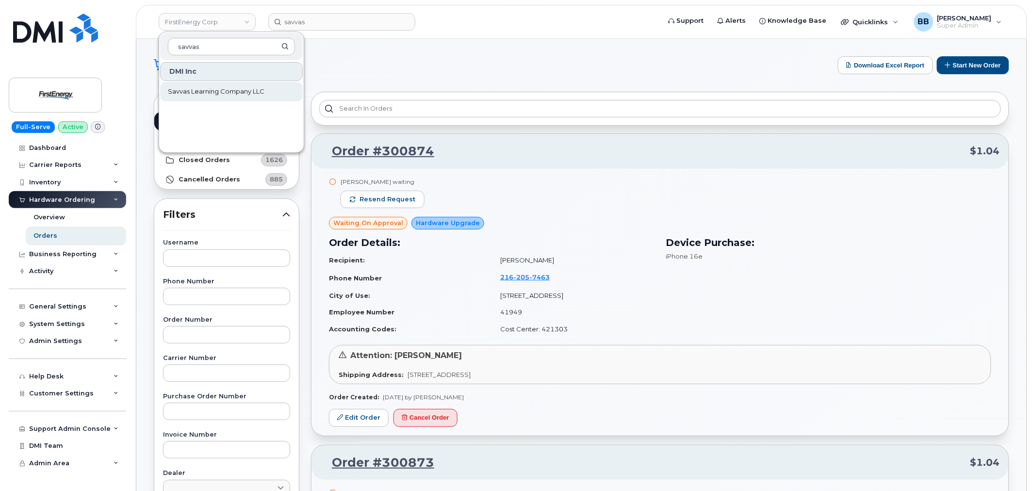
type input "savvas"
click at [199, 88] on span "Savvas Learning Company LLC" at bounding box center [216, 92] width 97 height 10
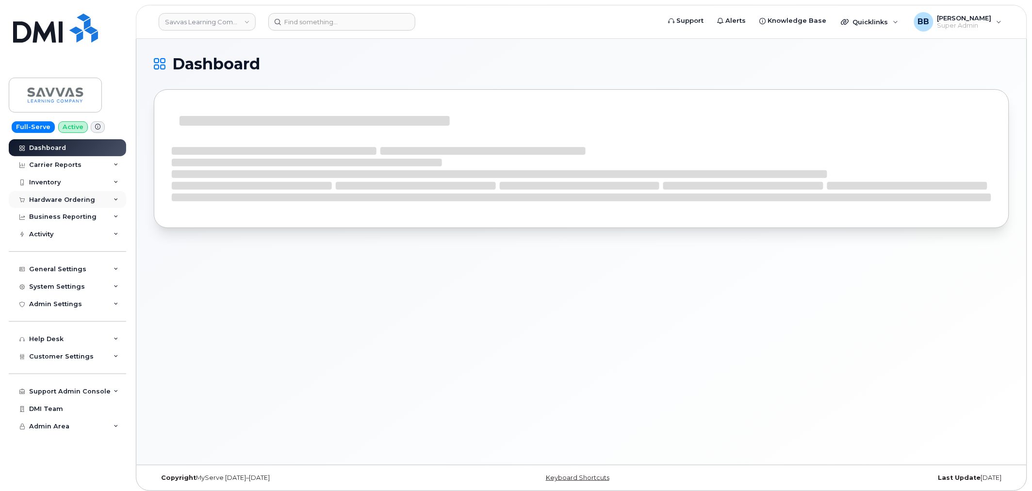
click at [59, 199] on div "Hardware Ordering" at bounding box center [62, 200] width 66 height 8
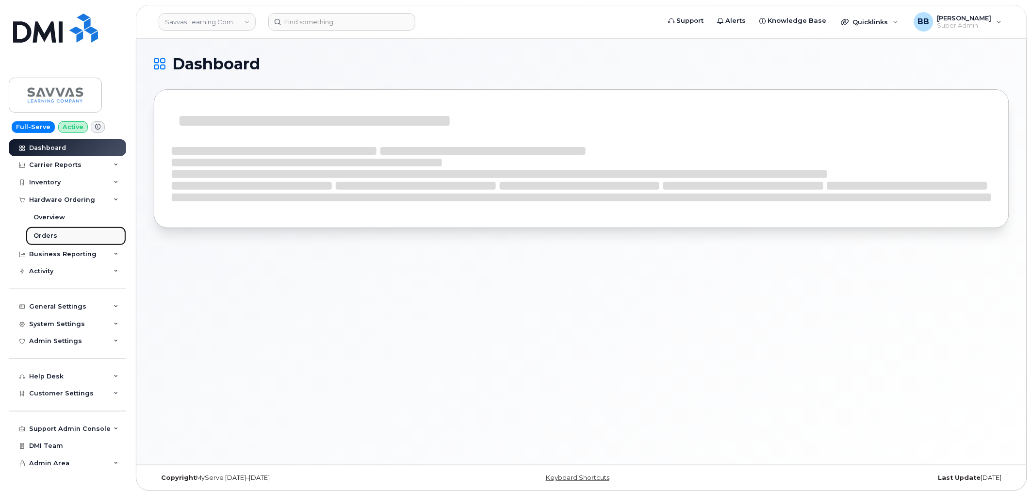
click at [55, 236] on link "Orders" at bounding box center [76, 236] width 100 height 18
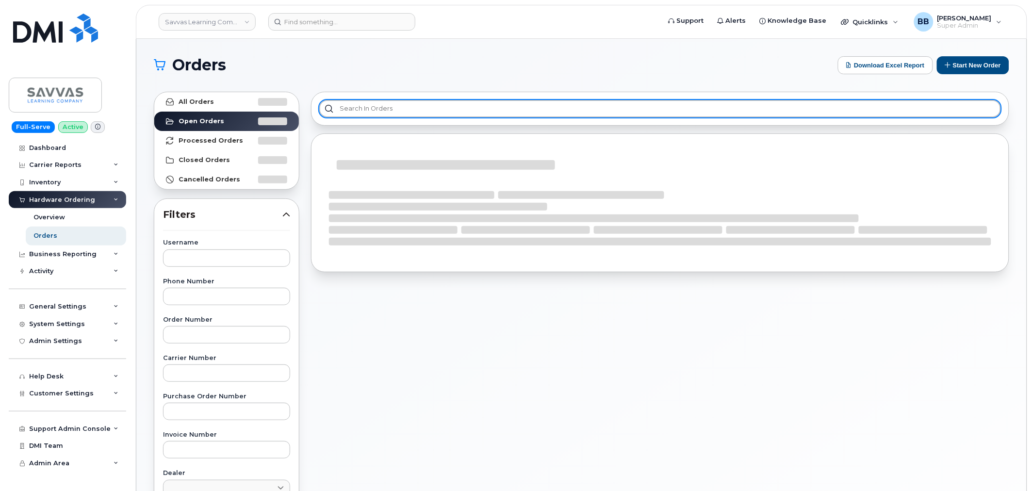
click at [372, 110] on input "text" at bounding box center [660, 108] width 682 height 17
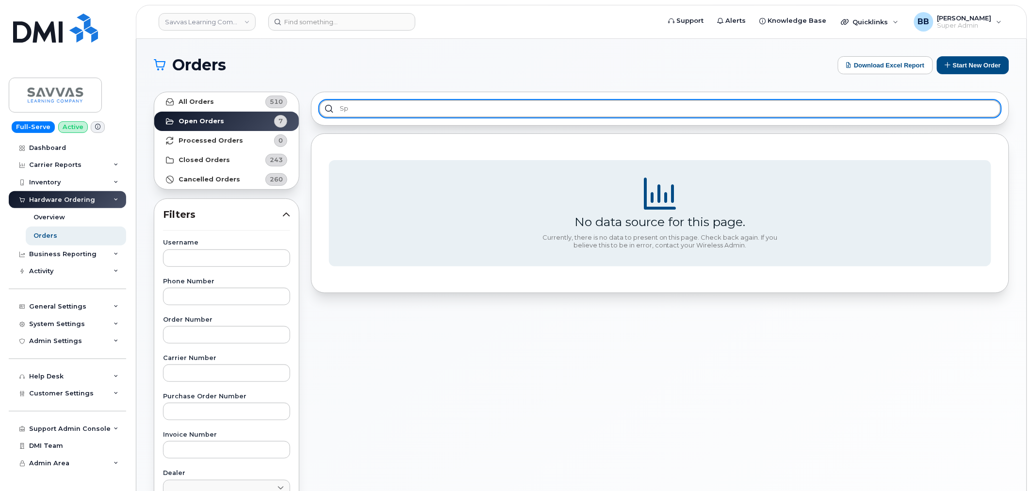
type input "s"
